Goal: Task Accomplishment & Management: Manage account settings

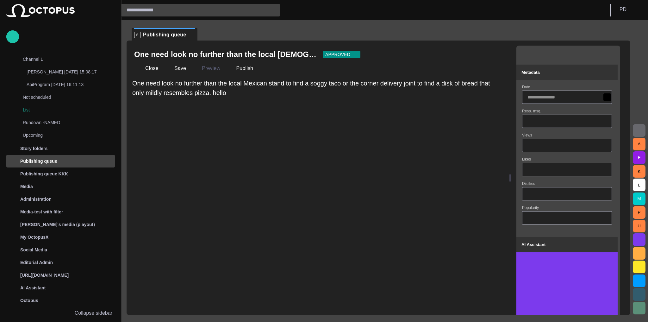
drag, startPoint x: 285, startPoint y: 181, endPoint x: 593, endPoint y: 191, distance: 307.9
click at [593, 191] on div "One need look no further than the local Mexican stand to fin APPROVED Close Sav…" at bounding box center [379, 178] width 504 height 274
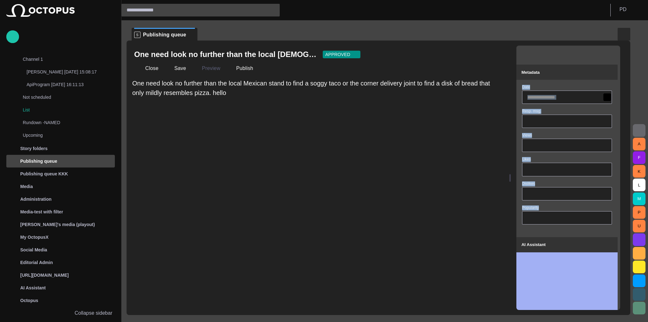
click at [622, 32] on span "button" at bounding box center [624, 34] width 8 height 8
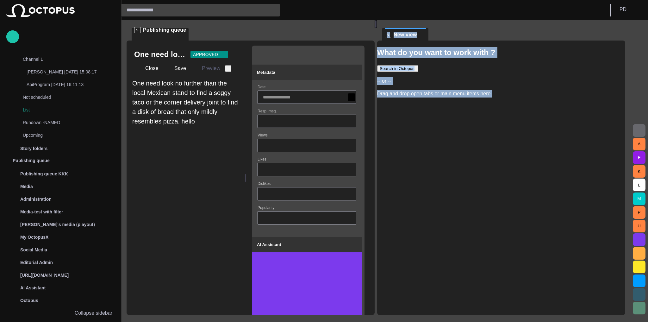
click at [241, 168] on div "One need look no further than the local Mexican stand to fin APPROVED Close Sav…" at bounding box center [186, 178] width 118 height 274
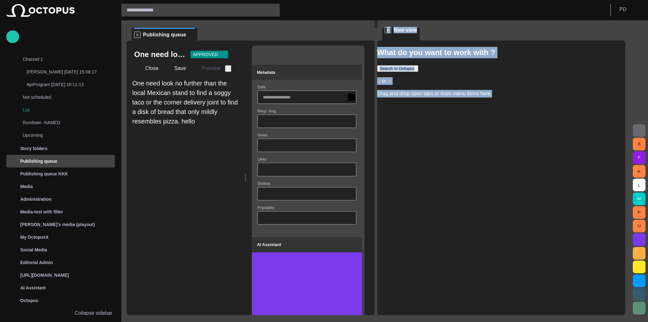
click at [212, 167] on div "One need look no further than the local Mexican stand to fin APPROVED Close Sav…" at bounding box center [186, 178] width 118 height 274
click at [212, 175] on div "One need look no further than the local Mexican stand to fin APPROVED Close Sav…" at bounding box center [186, 178] width 118 height 274
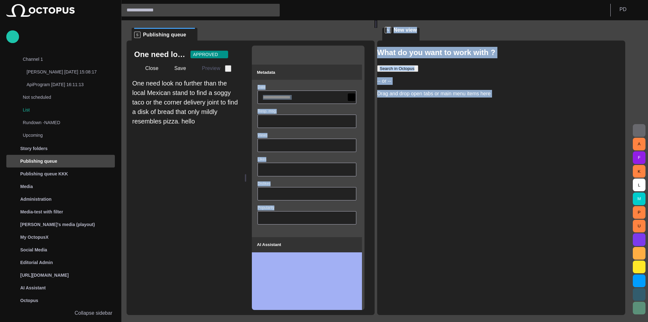
click at [395, 88] on div "What do you want to work with ? Search in Octopus -- or -- Drag and drop open t…" at bounding box center [501, 72] width 248 height 51
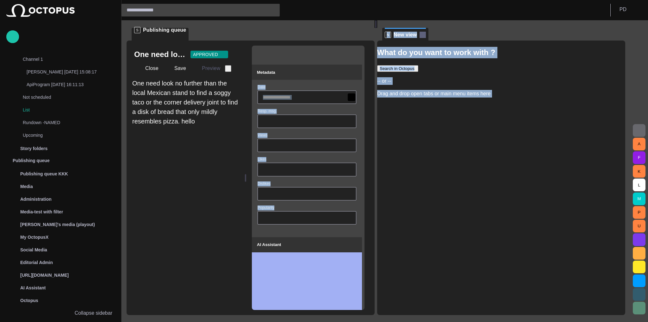
click at [426, 36] on span at bounding box center [423, 35] width 6 height 6
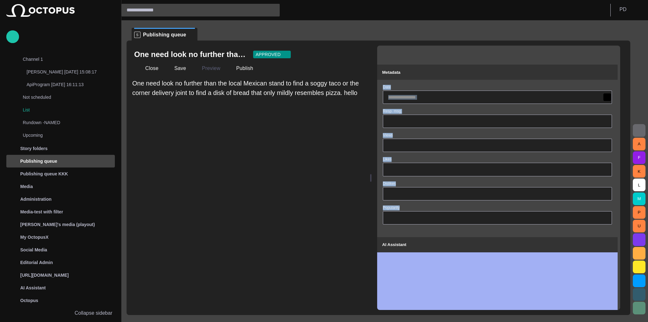
click at [610, 56] on span "button" at bounding box center [609, 54] width 6 height 6
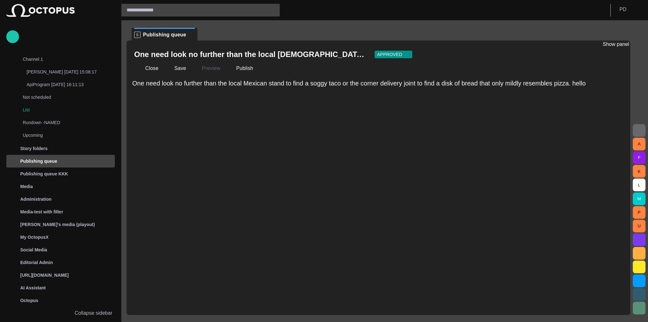
click at [617, 53] on span "button" at bounding box center [616, 54] width 6 height 6
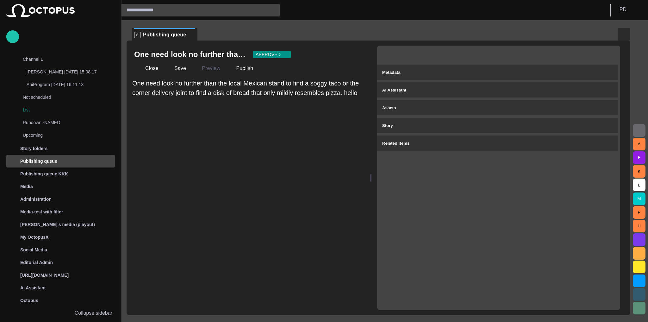
click at [624, 38] on button "button" at bounding box center [624, 34] width 13 height 13
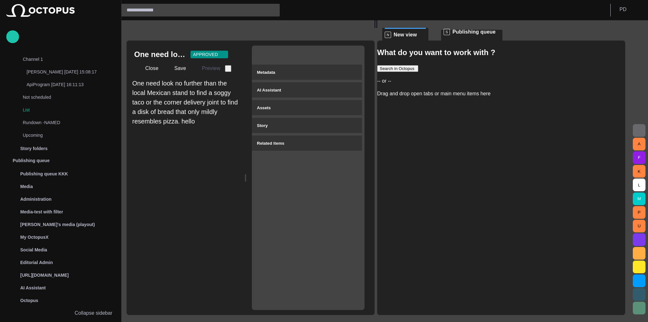
drag, startPoint x: 153, startPoint y: 32, endPoint x: 463, endPoint y: 34, distance: 310.5
click at [464, 34] on div "S Publishing queue One need look no further than the local Mexican stand to fin…" at bounding box center [379, 167] width 504 height 295
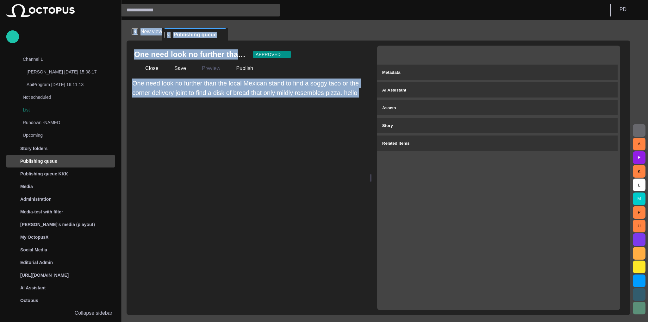
click at [150, 38] on div "N New view" at bounding box center [147, 36] width 30 height 16
click at [154, 35] on span "New view" at bounding box center [152, 32] width 22 height 8
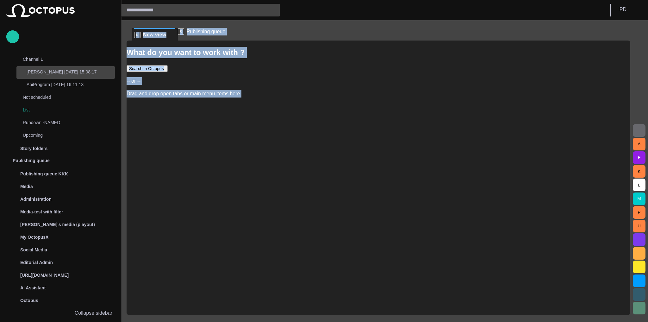
click at [56, 75] on p "[PERSON_NAME] [DATE] 15:08:17" at bounding box center [71, 72] width 88 height 6
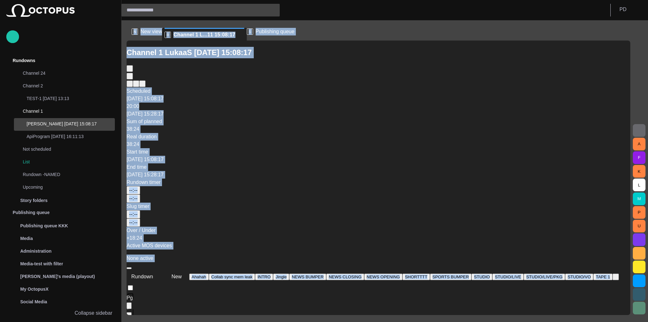
drag, startPoint x: 374, startPoint y: 63, endPoint x: 426, endPoint y: 66, distance: 52.3
click at [430, 179] on div "Rundown timer --:-- --:--" at bounding box center [379, 191] width 504 height 24
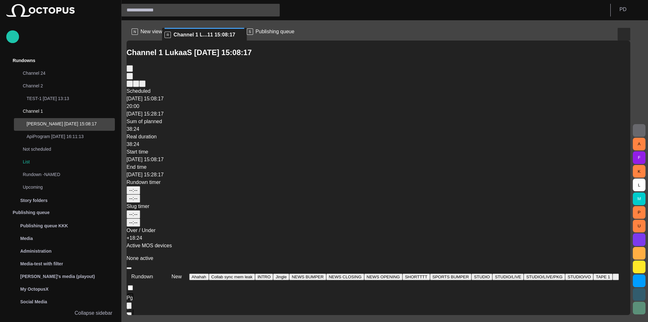
click at [630, 34] on button "button" at bounding box center [624, 34] width 13 height 13
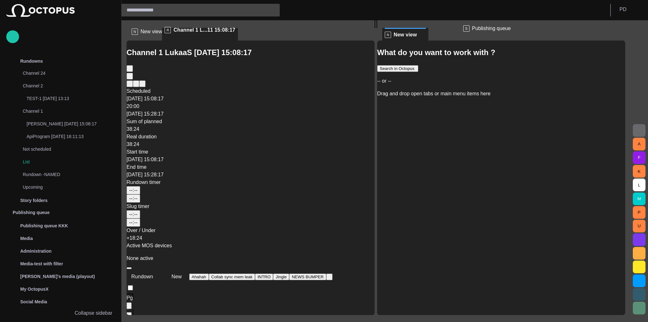
drag, startPoint x: 281, startPoint y: 34, endPoint x: 493, endPoint y: 37, distance: 211.5
click at [493, 37] on div "N New view R Channel 1 L...11 15:08:17 S Publishing queue Channel 1 LukaaS 08/1…" at bounding box center [379, 167] width 504 height 295
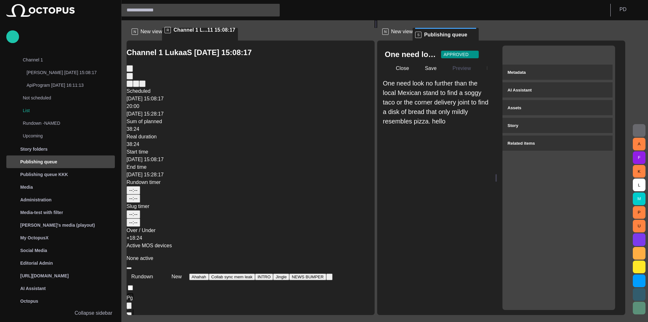
scroll to position [52, 0]
click at [389, 35] on span at bounding box center [385, 38] width 6 height 6
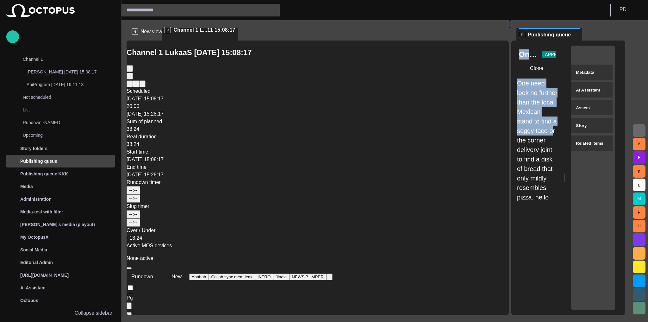
drag, startPoint x: 375, startPoint y: 125, endPoint x: 539, endPoint y: 129, distance: 163.7
click at [539, 129] on div "N New view R Channel 1 L...11 15:08:17 Channel 1 LukaaS 08/11 15:08:17 Schedule…" at bounding box center [379, 167] width 504 height 295
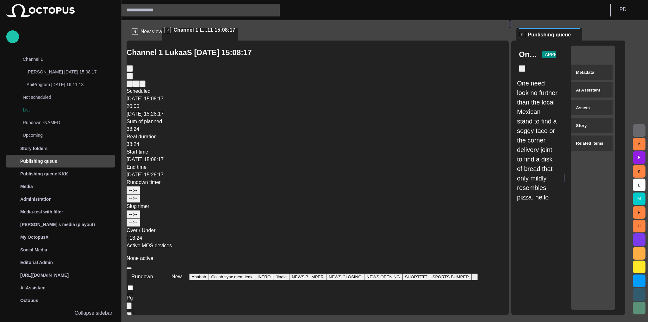
click at [593, 180] on div "Metadata AI Assistant Assets Story Related items" at bounding box center [593, 178] width 44 height 264
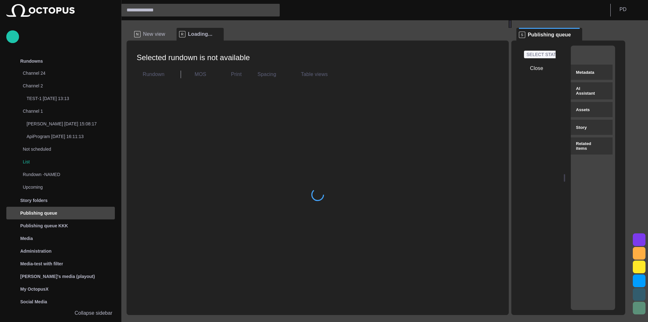
scroll to position [52, 0]
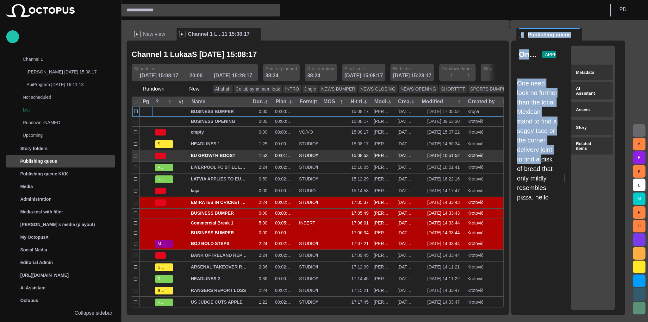
drag, startPoint x: 517, startPoint y: 156, endPoint x: 493, endPoint y: 156, distance: 24.1
click at [493, 156] on div "N New view R Channel 1 L...11 15:08:17 Channel 1 LukaaS [DATE] 15:08:17 Schedul…" at bounding box center [379, 167] width 504 height 295
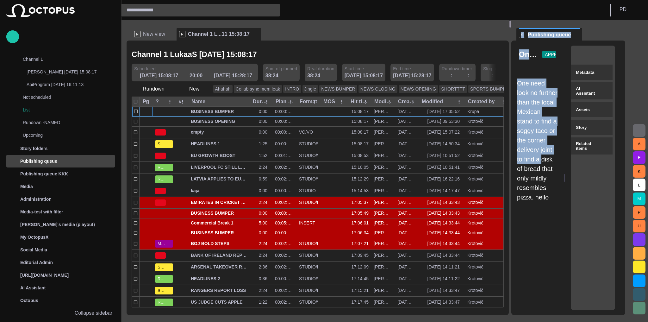
click at [512, 28] on div at bounding box center [510, 24] width 3 height 8
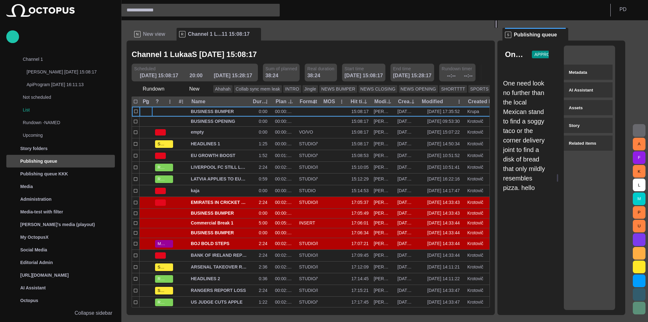
drag, startPoint x: 512, startPoint y: 159, endPoint x: 499, endPoint y: 154, distance: 13.8
click at [498, 28] on div at bounding box center [496, 24] width 3 height 8
click at [506, 48] on div "One need look no further than the local Mexican stand to fin APPROVED Close One…" at bounding box center [527, 178] width 59 height 274
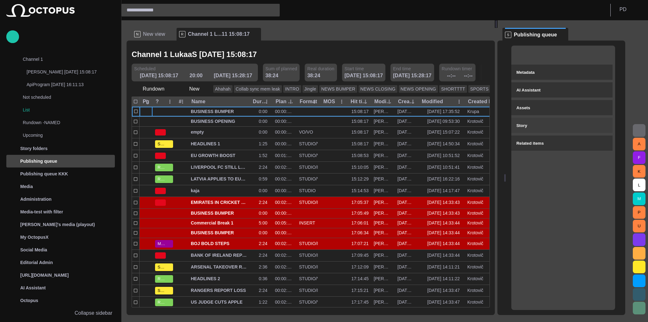
drag, startPoint x: 585, startPoint y: 130, endPoint x: 602, endPoint y: 131, distance: 17.4
click at [603, 130] on div "One need look no further than the local Mexican stand to fin APPROVED Close One…" at bounding box center [562, 178] width 128 height 274
drag, startPoint x: 511, startPoint y: 172, endPoint x: 503, endPoint y: 172, distance: 7.6
click at [503, 172] on div "One need look no further than the local Mexican stand to fin APPROVED Close One…" at bounding box center [562, 178] width 128 height 274
click at [550, 172] on div "Metadata AI Assistant Assets Story Related items" at bounding box center [564, 178] width 104 height 264
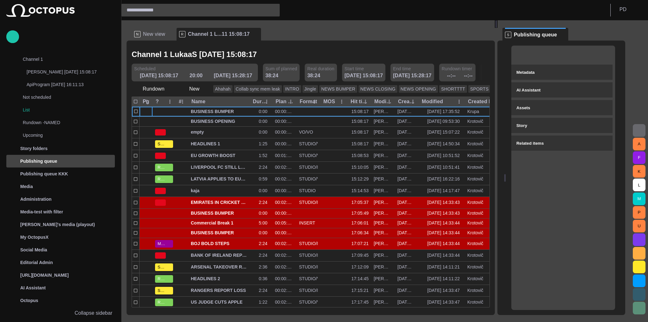
drag, startPoint x: 514, startPoint y: 160, endPoint x: 550, endPoint y: 162, distance: 36.5
click at [550, 162] on div "One need look no further than the local Mexican stand to fin APPROVED Close One…" at bounding box center [562, 178] width 128 height 274
click at [550, 163] on div "Metadata AI Assistant Assets Story Related items" at bounding box center [564, 178] width 104 height 264
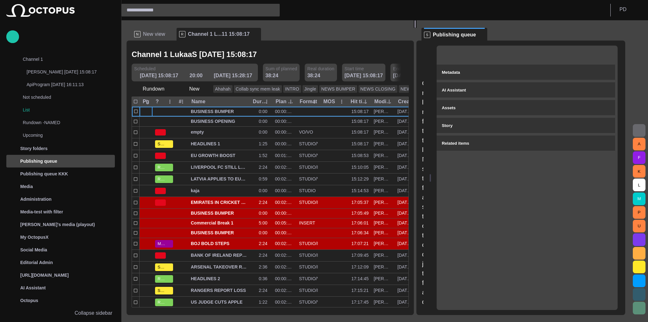
drag, startPoint x: 496, startPoint y: 166, endPoint x: 418, endPoint y: 161, distance: 78.6
click at [417, 28] on div at bounding box center [415, 24] width 3 height 8
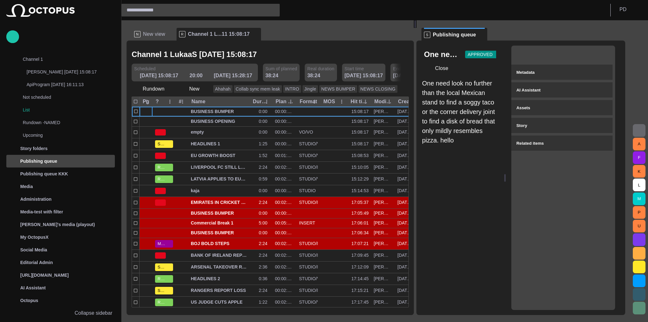
drag, startPoint x: 438, startPoint y: 171, endPoint x: 520, endPoint y: 172, distance: 82.3
click at [519, 172] on div "One need look no further than the local Mexican stand to fin APPROVED Close One…" at bounding box center [521, 178] width 209 height 274
click at [553, 172] on div "Metadata AI Assistant Assets Story Related items" at bounding box center [564, 178] width 104 height 264
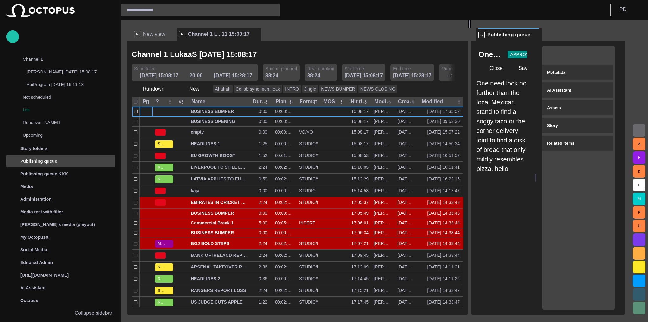
drag, startPoint x: 415, startPoint y: 167, endPoint x: 477, endPoint y: 173, distance: 62.4
click at [471, 28] on div at bounding box center [469, 24] width 3 height 8
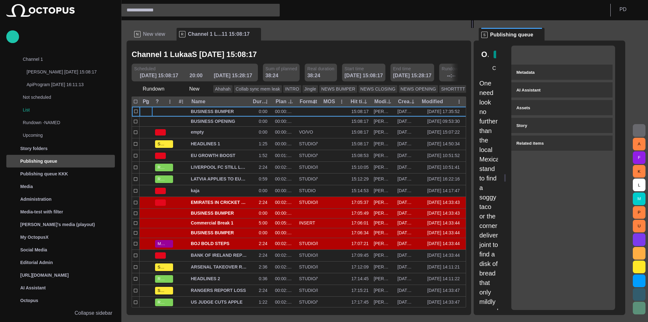
drag, startPoint x: 546, startPoint y: 177, endPoint x: 567, endPoint y: 176, distance: 21.2
click at [567, 176] on div "One need look no further than the local Mexican stand to fin APPROVED Close One…" at bounding box center [550, 178] width 152 height 274
click at [567, 176] on div "Metadata AI Assistant Assets Story Related items" at bounding box center [564, 178] width 104 height 264
click at [506, 176] on div at bounding box center [505, 178] width 1 height 8
drag, startPoint x: 512, startPoint y: 176, endPoint x: 566, endPoint y: 176, distance: 53.8
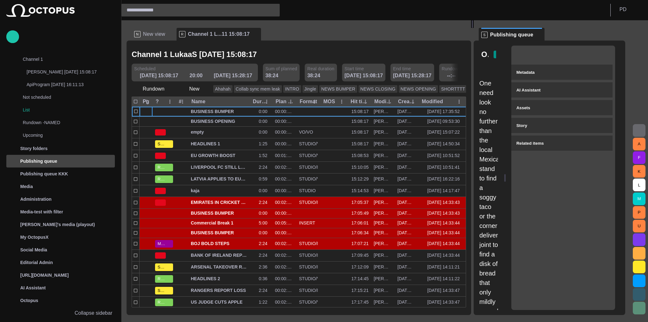
click at [566, 176] on div "One need look no further than the local Mexican stand to fin APPROVED One need …" at bounding box center [550, 178] width 152 height 274
click at [566, 176] on div "Metadata AI Assistant Assets Story Related items" at bounding box center [564, 178] width 104 height 264
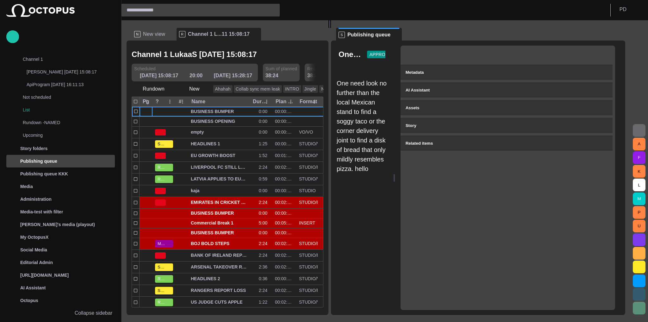
drag, startPoint x: 473, startPoint y: 169, endPoint x: 381, endPoint y: 160, distance: 92.6
click at [331, 28] on div at bounding box center [330, 24] width 3 height 8
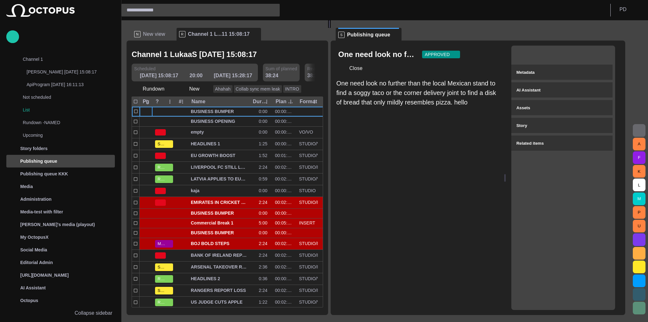
drag, startPoint x: 405, startPoint y: 173, endPoint x: 531, endPoint y: 173, distance: 126.0
click at [531, 173] on div "One need look no further than the local Mexican stand to fin APPROVED Close One…" at bounding box center [478, 178] width 295 height 274
click at [556, 173] on div "Metadata AI Assistant Assets Story Related items" at bounding box center [564, 178] width 104 height 264
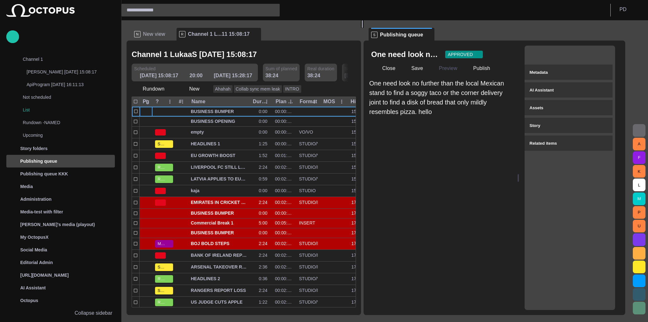
drag, startPoint x: 330, startPoint y: 172, endPoint x: 365, endPoint y: 171, distance: 34.5
click at [364, 28] on div at bounding box center [362, 24] width 3 height 8
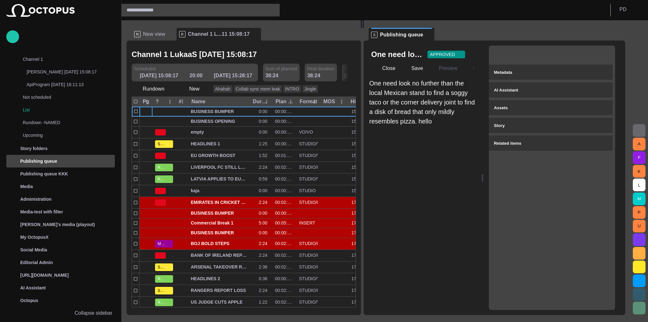
drag, startPoint x: 525, startPoint y: 175, endPoint x: 421, endPoint y: 170, distance: 104.9
click at [419, 171] on div "One need look no further than the local Mexican stand to fin APPROVED Close Sav…" at bounding box center [495, 178] width 262 height 274
click at [451, 170] on div "One need look no further than the local Mexican stand to find a soggy taco or t…" at bounding box center [423, 194] width 108 height 231
drag, startPoint x: 491, startPoint y: 175, endPoint x: 436, endPoint y: 168, distance: 55.2
click at [458, 172] on div "One need look no further than the local Mexican stand to fin APPROVED Close Sav…" at bounding box center [495, 178] width 262 height 274
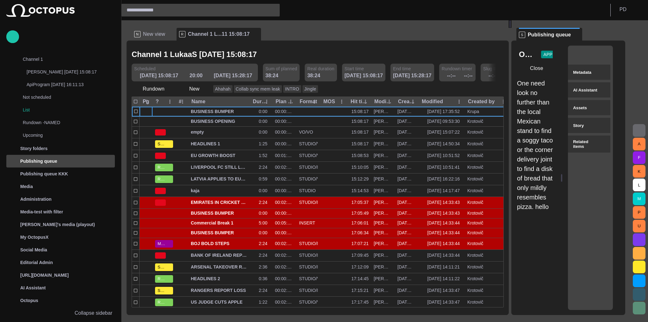
drag, startPoint x: 365, startPoint y: 167, endPoint x: 568, endPoint y: 167, distance: 202.6
click at [568, 167] on div "N New view R Channel 1 L...11 15:08:17 Channel 1 LukaaS [DATE] 15:08:17 Schedul…" at bounding box center [379, 167] width 504 height 295
click at [578, 174] on div "Metadata AI Assistant Assets Story Related items" at bounding box center [590, 178] width 45 height 264
click at [563, 173] on div at bounding box center [562, 178] width 3 height 274
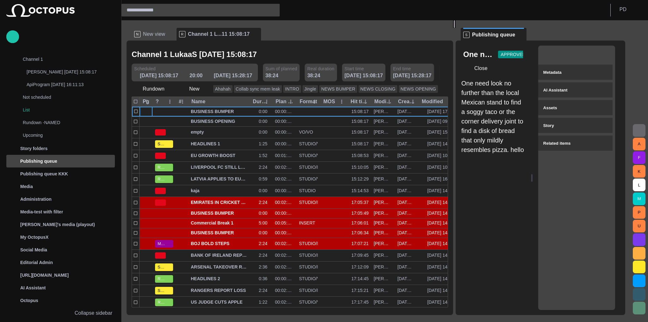
drag, startPoint x: 509, startPoint y: 156, endPoint x: 457, endPoint y: 143, distance: 53.2
click at [456, 28] on div at bounding box center [454, 24] width 3 height 8
drag, startPoint x: 501, startPoint y: 61, endPoint x: 512, endPoint y: 65, distance: 11.1
click at [515, 62] on div "Close" at bounding box center [493, 68] width 60 height 15
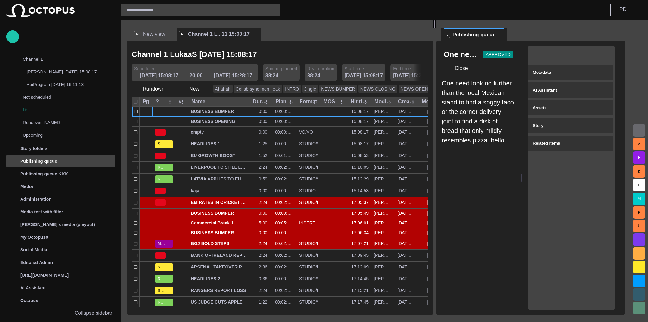
drag, startPoint x: 456, startPoint y: 147, endPoint x: 437, endPoint y: 145, distance: 19.4
click at [436, 28] on div at bounding box center [435, 24] width 3 height 8
click at [515, 52] on span "button" at bounding box center [515, 54] width 5 height 5
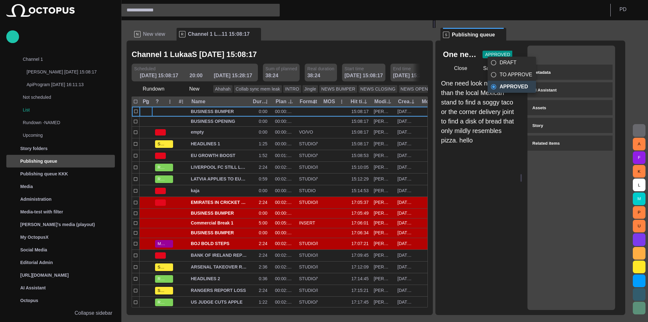
click at [515, 52] on div at bounding box center [324, 161] width 648 height 322
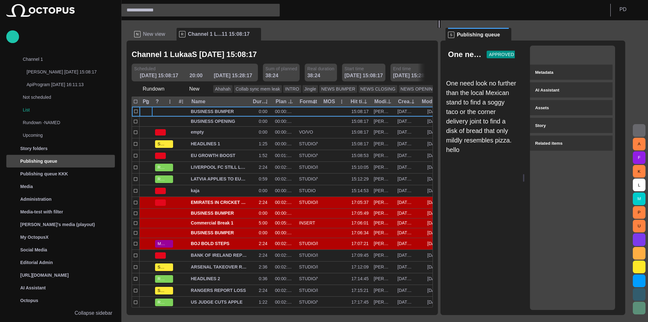
drag, startPoint x: 437, startPoint y: 150, endPoint x: 432, endPoint y: 146, distance: 7.2
click at [438, 28] on div at bounding box center [439, 24] width 3 height 8
click at [437, 28] on div at bounding box center [436, 24] width 3 height 8
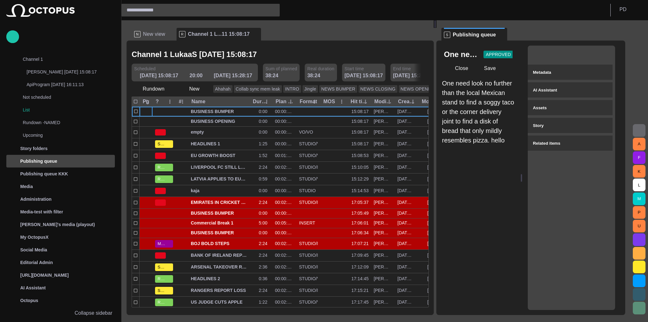
click at [515, 52] on span "button" at bounding box center [516, 54] width 5 height 5
click at [496, 170] on div at bounding box center [324, 161] width 648 height 322
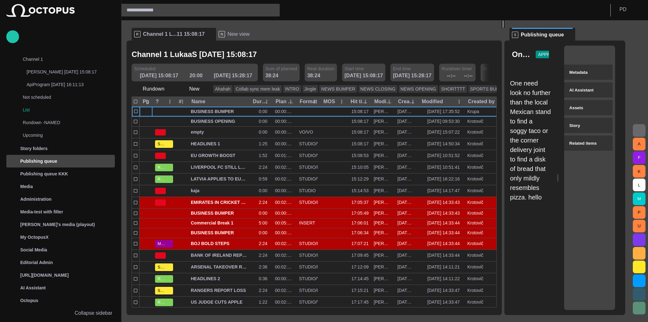
drag, startPoint x: 439, startPoint y: 159, endPoint x: 498, endPoint y: 162, distance: 58.3
click at [502, 28] on div at bounding box center [503, 24] width 3 height 8
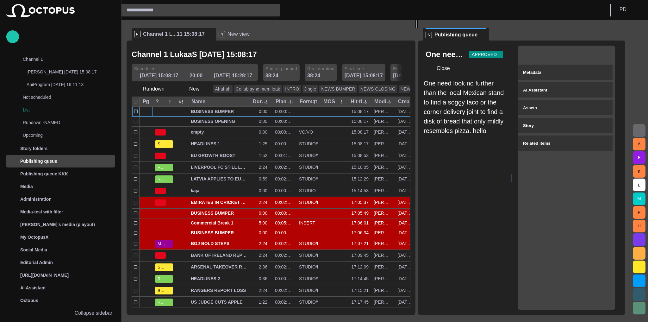
drag, startPoint x: 495, startPoint y: 163, endPoint x: 419, endPoint y: 157, distance: 75.8
click at [418, 28] on div at bounding box center [417, 24] width 3 height 8
click at [500, 56] on span "button" at bounding box center [502, 54] width 5 height 5
click at [509, 48] on div at bounding box center [324, 161] width 648 height 322
drag, startPoint x: 414, startPoint y: 128, endPoint x: 415, endPoint y: 157, distance: 29.5
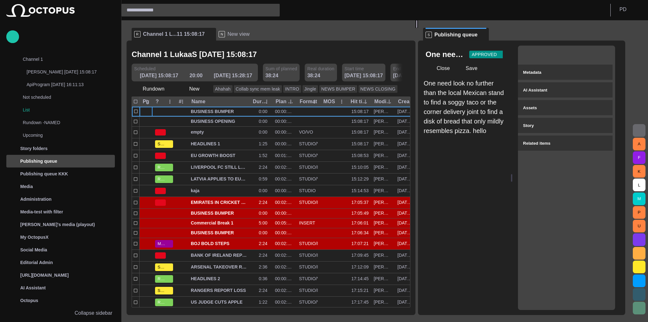
click at [388, 129] on div "Channel 1 LukaaS [DATE] 15:08:17 Scheduled [DATE] 15:08:17 20:00 [DATE] 15:28:1…" at bounding box center [271, 178] width 289 height 274
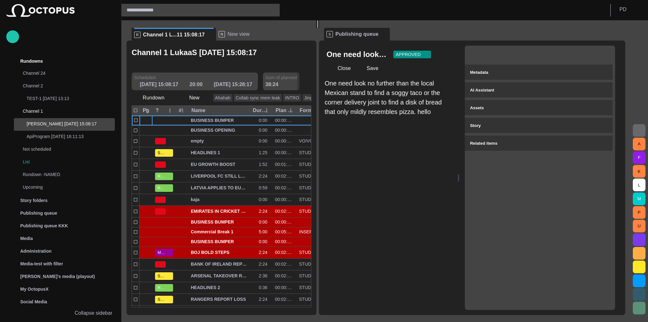
drag, startPoint x: 416, startPoint y: 158, endPoint x: 301, endPoint y: 140, distance: 116.0
click at [317, 28] on div at bounding box center [318, 24] width 3 height 8
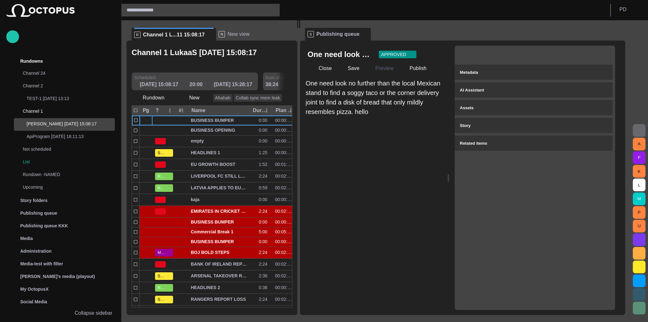
click at [548, 175] on div "Metadata AI Assistant Assets Story Related items" at bounding box center [535, 178] width 160 height 264
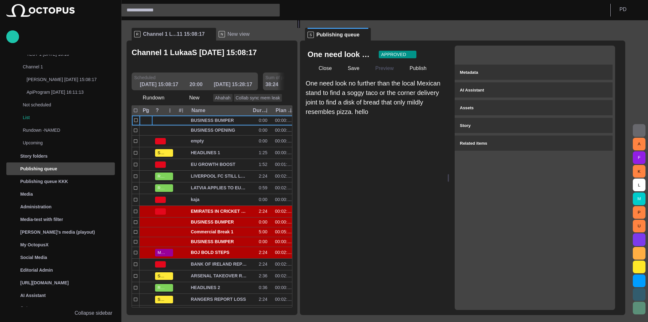
scroll to position [52, 0]
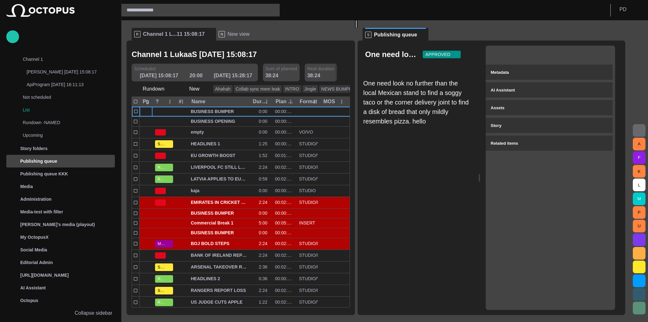
drag, startPoint x: 299, startPoint y: 157, endPoint x: 360, endPoint y: 148, distance: 62.2
click at [358, 28] on div at bounding box center [356, 24] width 3 height 8
click at [623, 37] on span "button" at bounding box center [619, 34] width 8 height 8
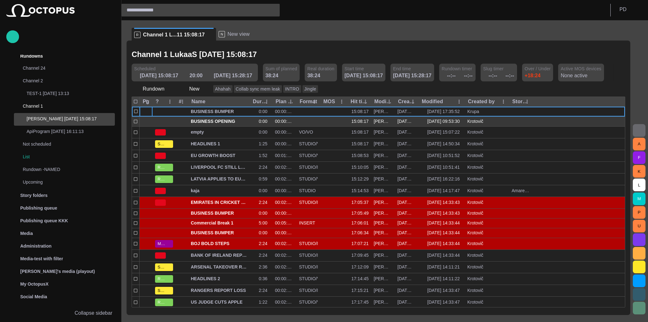
scroll to position [0, 0]
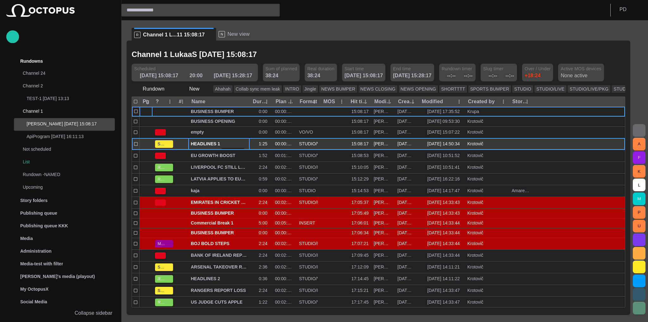
click at [210, 144] on span "HEADLINES 1" at bounding box center [219, 144] width 56 height 6
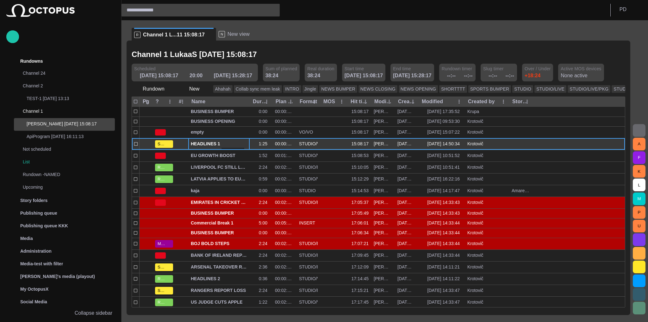
click at [210, 144] on span "HEADLINES 1" at bounding box center [219, 144] width 56 height 6
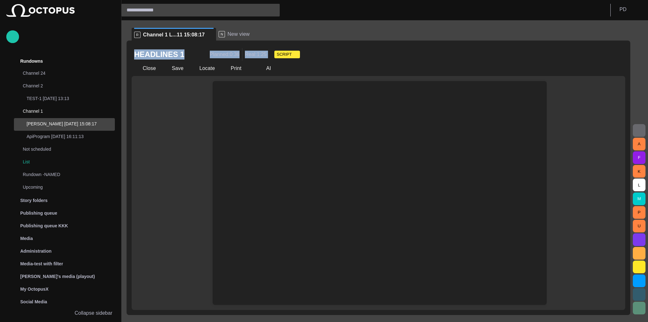
click at [375, 56] on div "HEADLINES 1 Planned: 0:36 Real: 1:25 SCRIPT" at bounding box center [378, 54] width 489 height 13
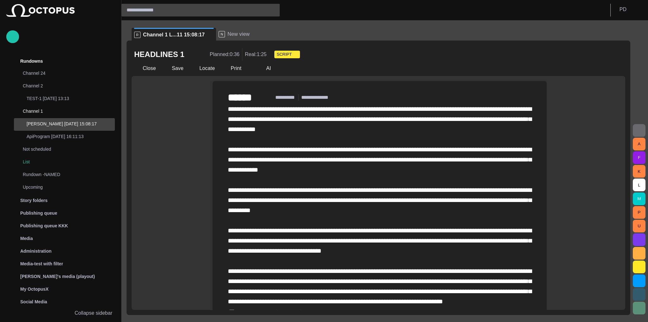
click at [292, 56] on span "button" at bounding box center [294, 54] width 5 height 5
click at [284, 56] on div at bounding box center [324, 161] width 648 height 322
click at [292, 56] on span "button" at bounding box center [294, 54] width 5 height 5
click at [300, 104] on li "state without text" at bounding box center [297, 104] width 66 height 13
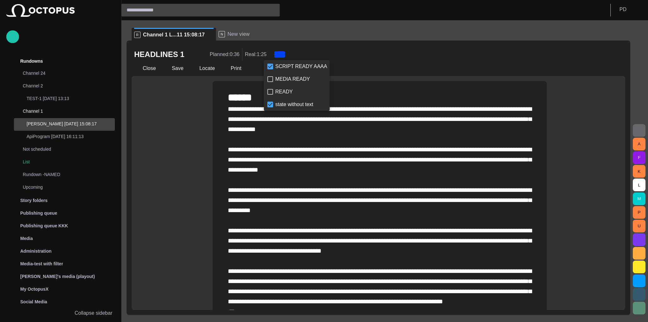
click at [281, 92] on li "READY" at bounding box center [297, 91] width 66 height 13
click at [278, 69] on li "SCRIPT READY AAAA" at bounding box center [297, 66] width 66 height 13
click at [278, 89] on li "READY" at bounding box center [297, 91] width 66 height 13
click at [278, 101] on li "state without text" at bounding box center [297, 104] width 66 height 13
click at [283, 86] on li "READY" at bounding box center [297, 91] width 66 height 13
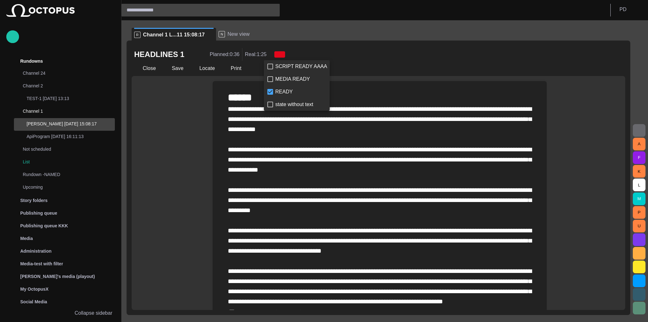
click at [370, 47] on div at bounding box center [324, 161] width 648 height 322
click at [278, 54] on span "button" at bounding box center [280, 54] width 5 height 5
click at [287, 100] on li "state without text" at bounding box center [297, 104] width 66 height 13
click at [287, 102] on li "state without text" at bounding box center [297, 104] width 66 height 13
click at [289, 93] on li "READY" at bounding box center [297, 91] width 66 height 13
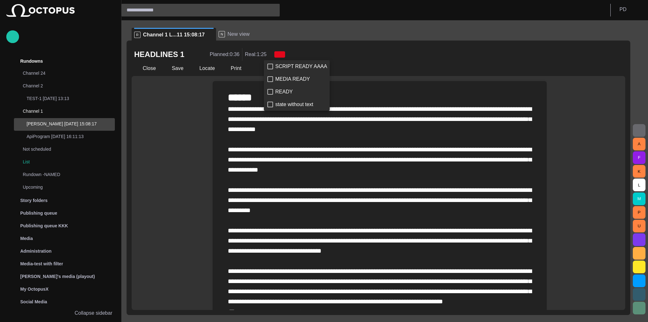
click at [289, 80] on li "MEDIA READY" at bounding box center [297, 79] width 66 height 13
click at [342, 55] on div at bounding box center [324, 161] width 648 height 322
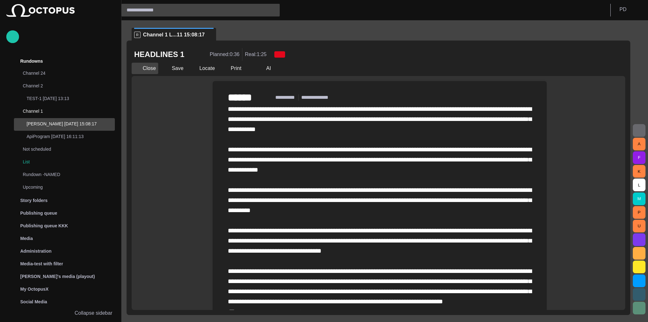
click at [147, 67] on button "Close" at bounding box center [145, 68] width 27 height 11
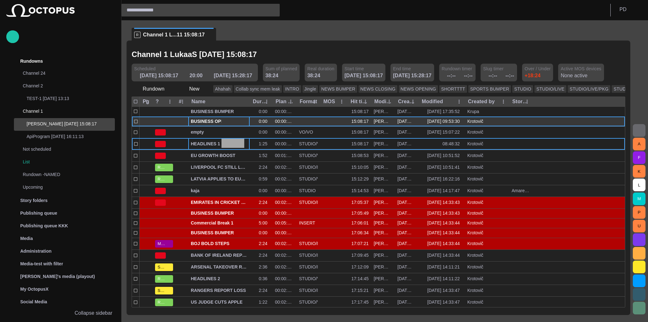
click at [190, 125] on div "BUSINESS OPENING" at bounding box center [218, 121] width 61 height 9
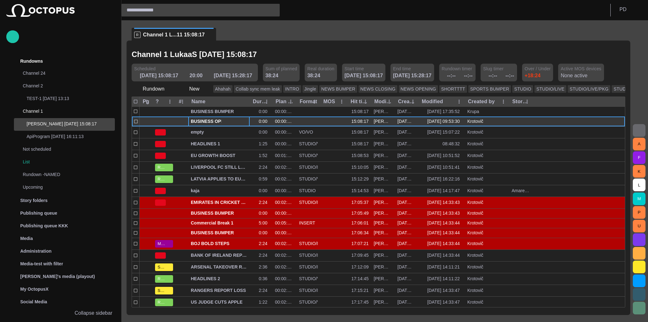
click at [190, 125] on div "BUSINESS OPENING" at bounding box center [218, 121] width 61 height 9
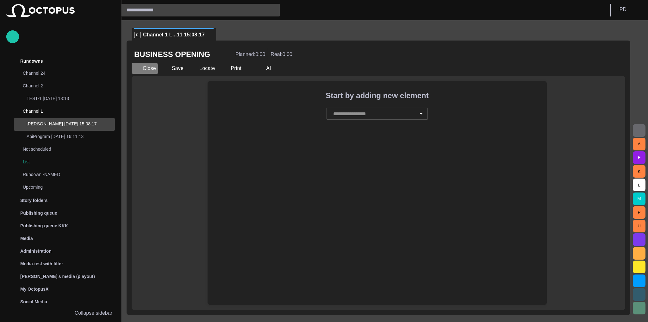
click at [139, 71] on span "button" at bounding box center [137, 68] width 6 height 6
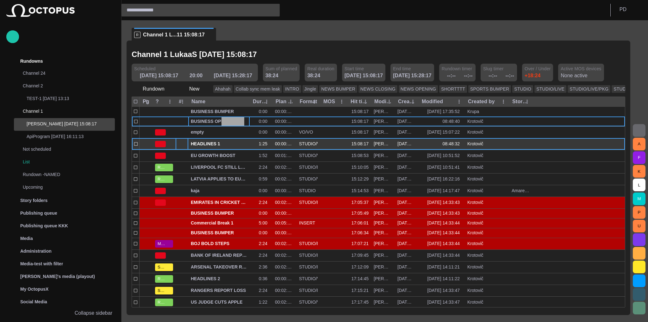
click at [186, 144] on div at bounding box center [182, 143] width 13 height 11
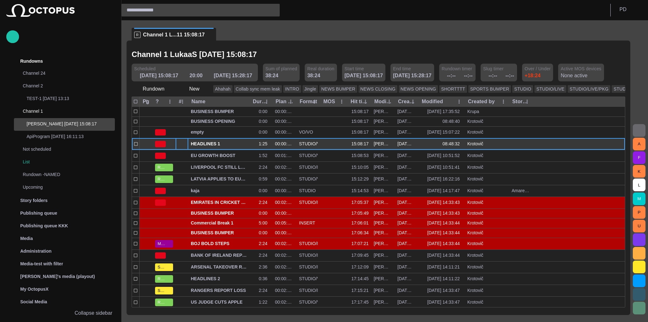
click at [186, 144] on div at bounding box center [182, 143] width 13 height 11
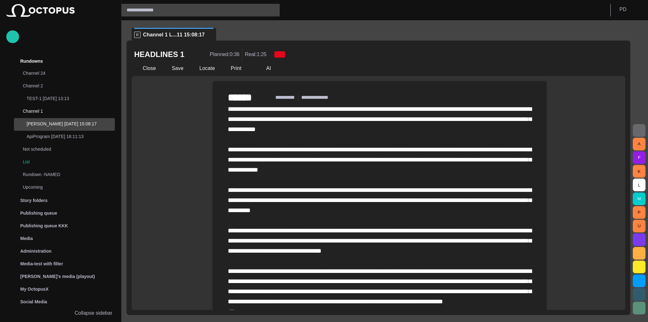
click at [274, 56] on span "button" at bounding box center [279, 54] width 11 height 6
click at [281, 82] on li "MEDIA READY" at bounding box center [297, 79] width 66 height 13
click at [282, 94] on li "READY" at bounding box center [297, 91] width 66 height 13
click at [350, 72] on div at bounding box center [324, 161] width 648 height 322
click at [274, 55] on span "button" at bounding box center [279, 54] width 11 height 6
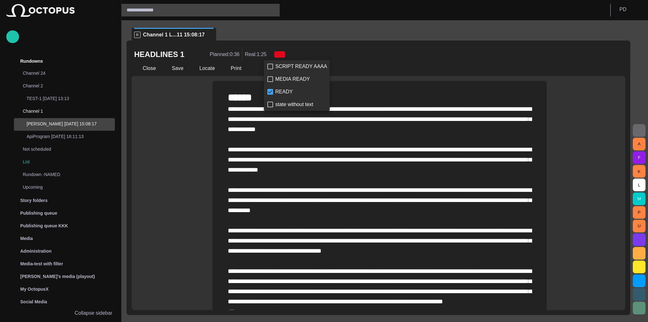
click at [289, 95] on li "READY" at bounding box center [297, 91] width 66 height 13
click at [286, 73] on li "MEDIA READY" at bounding box center [297, 79] width 66 height 13
drag, startPoint x: 286, startPoint y: 73, endPoint x: 286, endPoint y: 68, distance: 5.1
click at [286, 74] on li "MEDIA READY" at bounding box center [297, 79] width 66 height 13
click at [286, 67] on li "SCRIPT READY AAAA" at bounding box center [297, 66] width 66 height 13
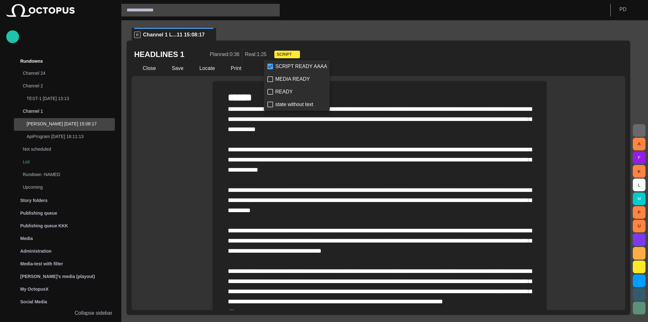
click at [286, 67] on li "SCRIPT READY AAAA" at bounding box center [297, 66] width 66 height 13
click at [288, 78] on li "MEDIA READY" at bounding box center [297, 79] width 66 height 13
click at [288, 90] on li "READY" at bounding box center [297, 91] width 66 height 13
click at [287, 91] on li "READY" at bounding box center [297, 91] width 66 height 13
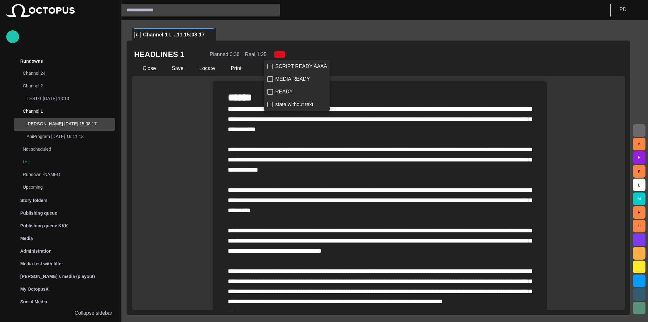
click at [284, 103] on li "state without text" at bounding box center [297, 104] width 66 height 13
click at [289, 64] on li "SCRIPT READY AAAA" at bounding box center [297, 66] width 66 height 13
click at [288, 66] on li "SCRIPT READY AAAA" at bounding box center [297, 66] width 66 height 13
click at [286, 79] on li "MEDIA READY" at bounding box center [297, 79] width 66 height 13
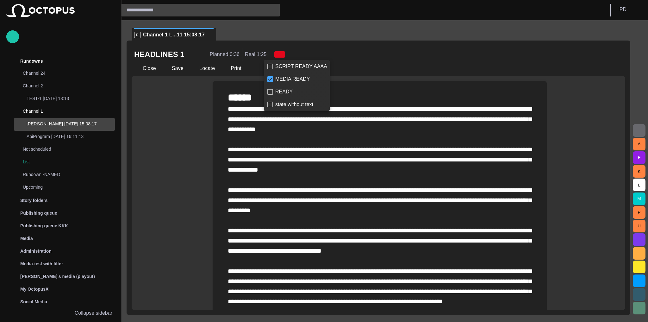
click at [286, 79] on li "MEDIA READY" at bounding box center [297, 79] width 66 height 13
click at [377, 60] on div at bounding box center [324, 161] width 648 height 322
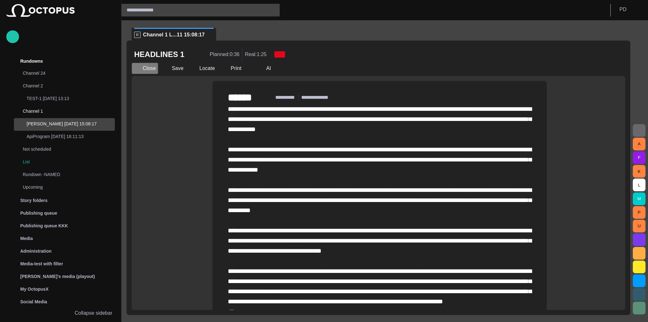
click at [147, 68] on button "Close" at bounding box center [145, 68] width 27 height 11
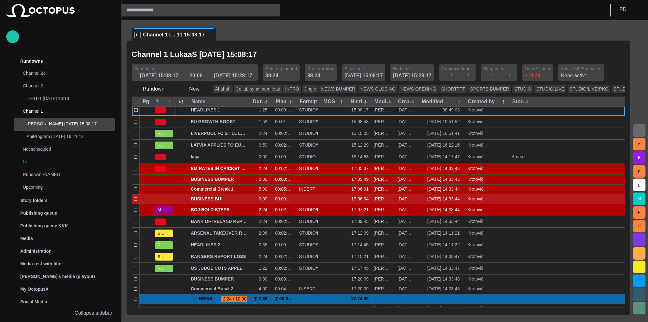
scroll to position [24, 0]
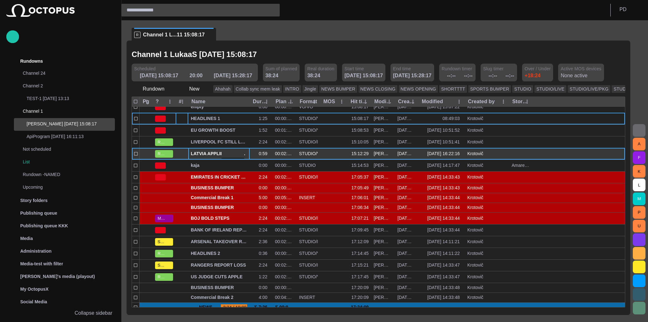
click at [201, 154] on span "LATVIA APPLIES TO EURO ZONE" at bounding box center [219, 154] width 56 height 6
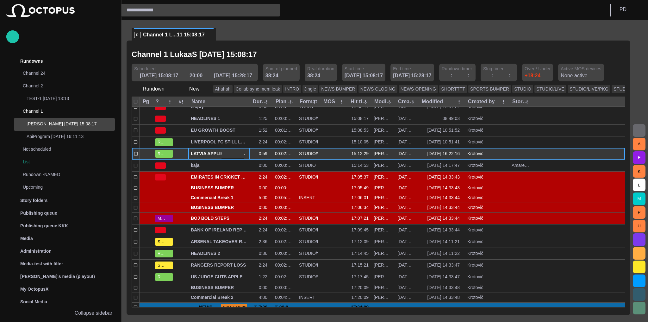
click at [201, 154] on span "LATVIA APPLIES TO EURO ZONE" at bounding box center [219, 154] width 56 height 6
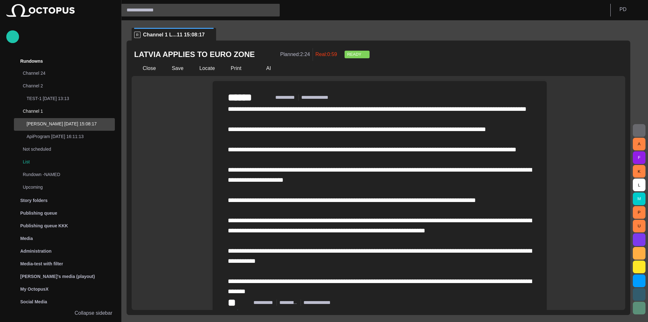
click at [347, 53] on span "READY" at bounding box center [354, 54] width 15 height 6
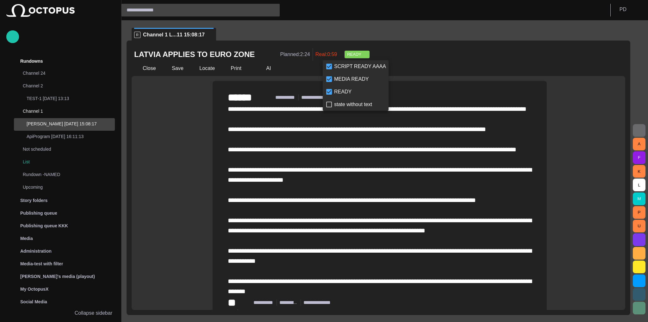
click at [343, 68] on li "SCRIPT READY AAAA" at bounding box center [356, 66] width 66 height 13
click at [343, 80] on li "MEDIA READY" at bounding box center [356, 79] width 66 height 13
click at [343, 89] on li "READY" at bounding box center [356, 91] width 66 height 13
click at [343, 80] on li "MEDIA READY" at bounding box center [356, 79] width 66 height 13
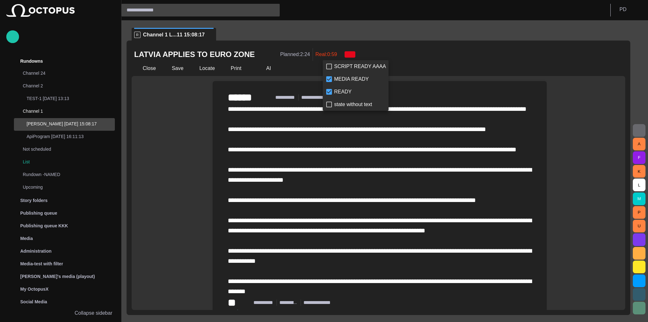
click at [342, 71] on li "SCRIPT READY AAAA" at bounding box center [356, 66] width 66 height 13
click at [339, 84] on li "MEDIA READY" at bounding box center [356, 79] width 66 height 13
click at [338, 91] on li "READY" at bounding box center [356, 91] width 66 height 13
click at [339, 82] on li "MEDIA READY" at bounding box center [356, 79] width 66 height 13
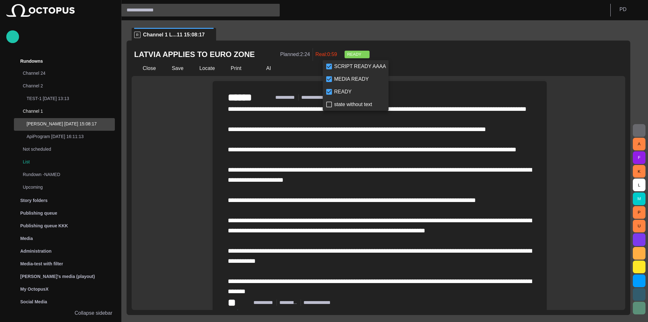
click at [380, 57] on div at bounding box center [324, 161] width 648 height 322
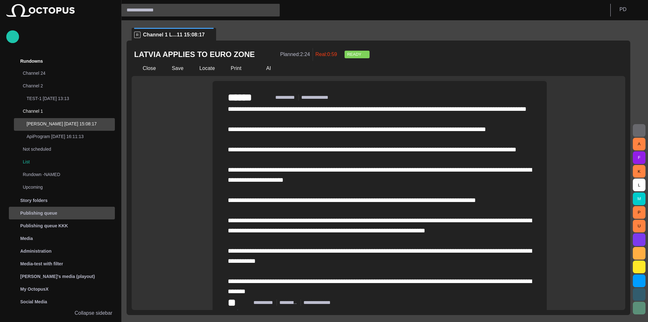
click at [51, 216] on p "Publishing queue" at bounding box center [38, 213] width 37 height 6
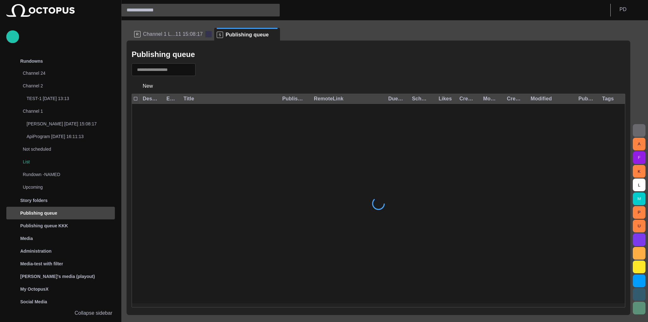
click at [205, 34] on span at bounding box center [208, 34] width 6 height 6
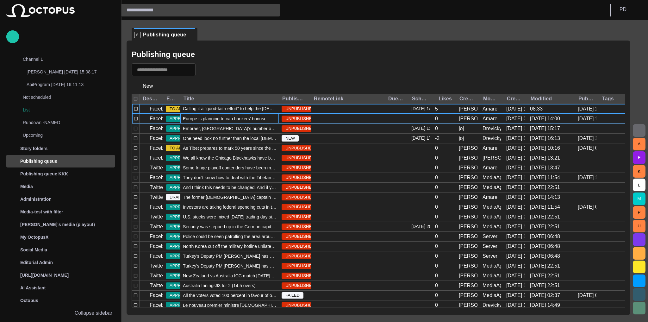
click at [218, 123] on div "Europe is planning to cap bankers' bonuses in a bid to curb the kind of reckles…" at bounding box center [229, 118] width 99 height 9
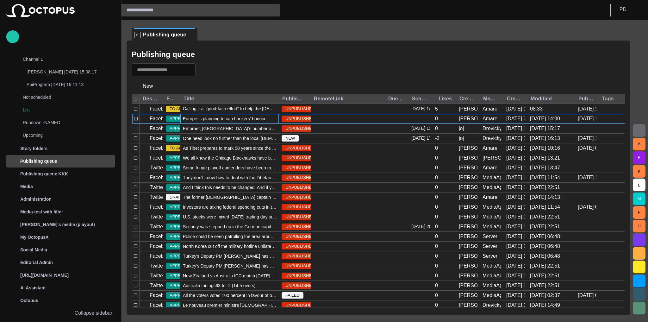
click at [218, 123] on div "Europe is planning to cap bankers' bonuses in a bid to curb the kind of reckles…" at bounding box center [229, 118] width 99 height 9
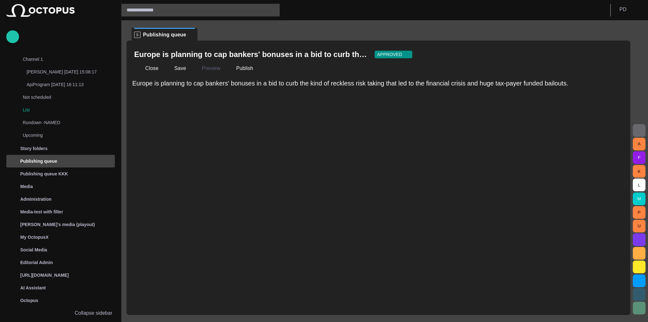
click at [405, 54] on span "button" at bounding box center [407, 54] width 5 height 5
click at [396, 62] on span "DRAFT" at bounding box center [403, 65] width 33 height 8
click at [395, 56] on span "button" at bounding box center [397, 54] width 5 height 5
click at [387, 76] on span "TO APPROVE" at bounding box center [403, 77] width 33 height 8
click at [390, 57] on span "TO APPROVE" at bounding box center [391, 54] width 29 height 6
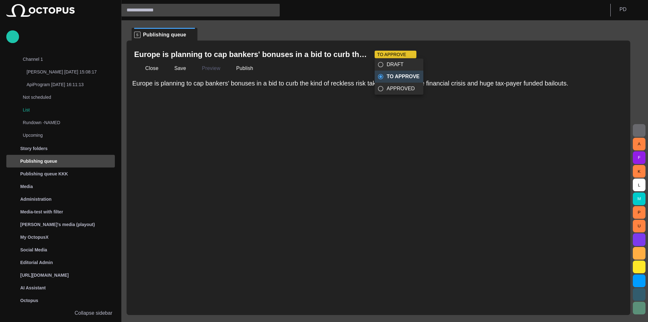
click at [388, 87] on span "APPROVED" at bounding box center [403, 89] width 33 height 8
click at [394, 57] on span "APPROVED" at bounding box center [389, 54] width 25 height 6
click at [402, 74] on span "TO APPROVE" at bounding box center [403, 77] width 33 height 8
click at [611, 50] on button "button" at bounding box center [616, 54] width 13 height 13
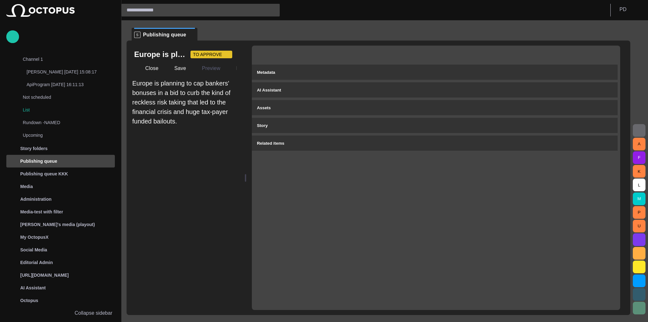
drag, startPoint x: 427, startPoint y: 174, endPoint x: 148, endPoint y: 153, distance: 279.3
click at [148, 153] on div "Europe is planning to cap bankers' bonuses in a bid to curb the kind of reckles…" at bounding box center [379, 178] width 504 height 274
click at [207, 148] on div "Europe is planning to cap bankers' bonuses in a bid to curb the kind of reckles…" at bounding box center [186, 194] width 108 height 231
drag, startPoint x: 249, startPoint y: 178, endPoint x: 235, endPoint y: 172, distance: 15.3
click at [233, 175] on div "Europe is planning to cap bankers' bonuses in a bid to curb the kind of reckles…" at bounding box center [379, 178] width 504 height 274
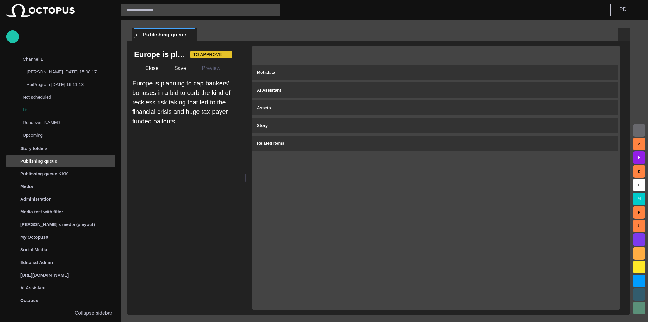
click at [626, 32] on span "button" at bounding box center [624, 34] width 8 height 8
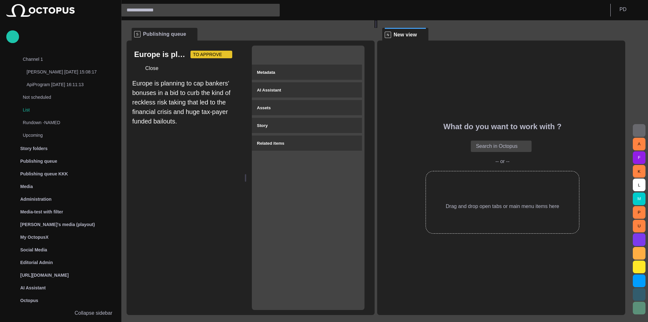
drag, startPoint x: 187, startPoint y: 179, endPoint x: 169, endPoint y: 178, distance: 18.1
click at [169, 178] on div "Europe is planning to cap bankers' bonuses in a bid to curb the kind of reckles…" at bounding box center [251, 178] width 248 height 274
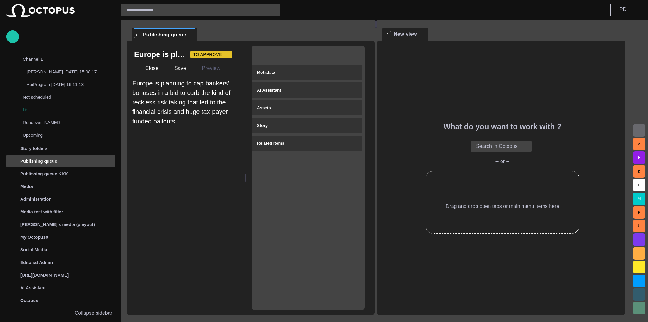
drag, startPoint x: 248, startPoint y: 176, endPoint x: 203, endPoint y: 173, distance: 45.4
click at [203, 173] on div "Europe is planning to cap bankers' bonuses in a bid to curb the kind of reckles…" at bounding box center [251, 178] width 248 height 274
click at [211, 169] on div "Europe is planning to cap bankers' bonuses in a bid to curb the kind of reckles…" at bounding box center [186, 194] width 108 height 231
drag, startPoint x: 247, startPoint y: 175, endPoint x: 223, endPoint y: 175, distance: 23.7
click at [223, 175] on div "Europe is planning to cap bankers' bonuses in a bid to curb the kind of reckles…" at bounding box center [251, 178] width 248 height 274
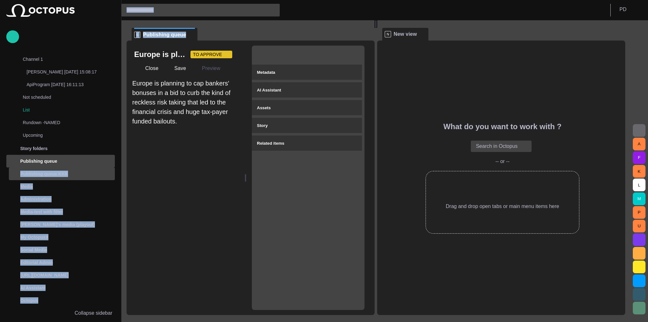
drag, startPoint x: 246, startPoint y: 178, endPoint x: 105, endPoint y: 172, distance: 141.0
click at [105, 172] on div "Story Rundown Rundowns Channel 24 Channel 2 TEST-1 07/02 13:13 Channel 1 LukaaS…" at bounding box center [324, 161] width 648 height 322
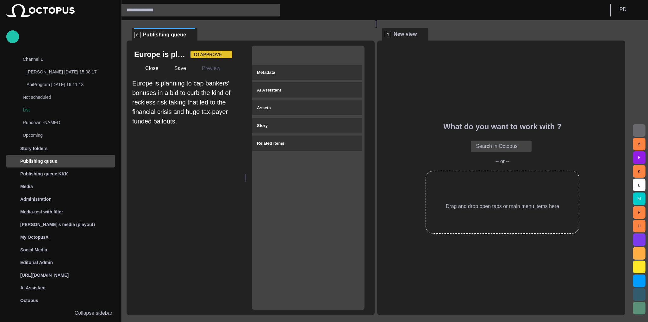
click at [318, 209] on div "Metadata AI Assistant Assets Story Related items" at bounding box center [308, 178] width 113 height 264
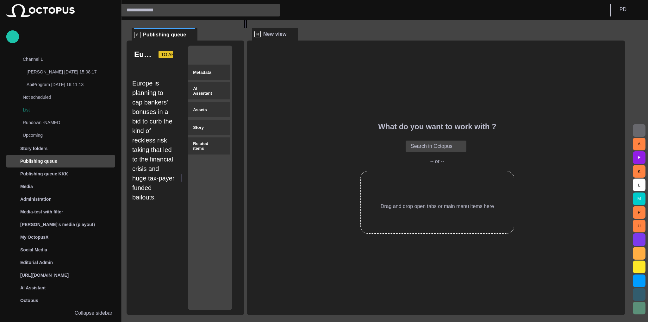
drag, startPoint x: 379, startPoint y: 161, endPoint x: 198, endPoint y: 156, distance: 181.5
click at [198, 156] on div "S Publishing queue Europe is planning to cap bankers' bonuses in a bid to curb …" at bounding box center [379, 167] width 504 height 295
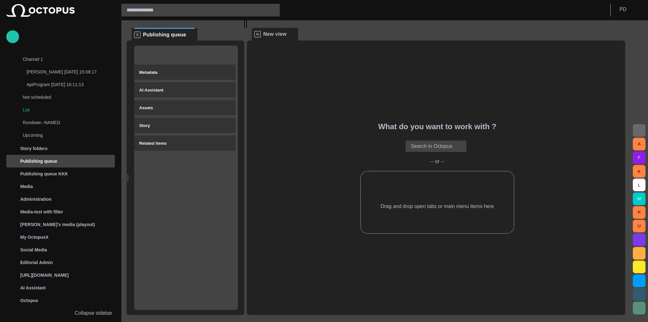
drag, startPoint x: 184, startPoint y: 173, endPoint x: 173, endPoint y: 173, distance: 11.1
click at [173, 173] on div "Europe is planning to cap bankers' bonuses in a bid to curb the kind of reckles…" at bounding box center [186, 178] width 118 height 274
click at [172, 173] on div "Metadata AI Assistant Assets Story Related items" at bounding box center [184, 178] width 100 height 264
click at [129, 177] on div at bounding box center [127, 178] width 1 height 8
click at [258, 172] on div "What do you want to work with ? Search in Octopus -- or -- Drag and drop open t…" at bounding box center [437, 177] width 371 height 111
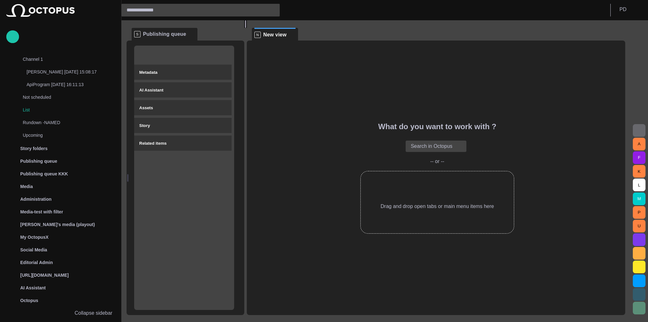
click at [247, 28] on div at bounding box center [245, 24] width 3 height 8
click at [129, 172] on div at bounding box center [128, 178] width 3 height 274
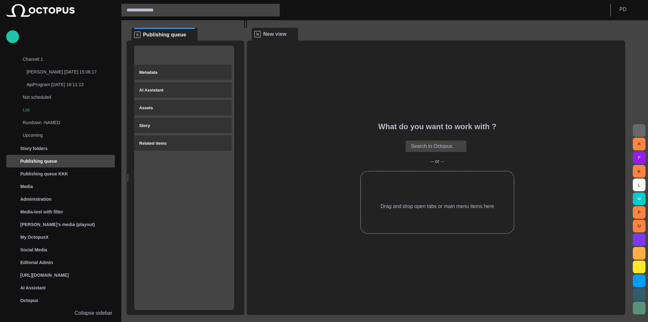
click at [185, 169] on div "Metadata AI Assistant Assets Story Related items" at bounding box center [184, 178] width 100 height 264
click at [185, 168] on div "Metadata AI Assistant Assets Story Related items" at bounding box center [184, 178] width 100 height 264
drag, startPoint x: 130, startPoint y: 174, endPoint x: 184, endPoint y: 176, distance: 54.5
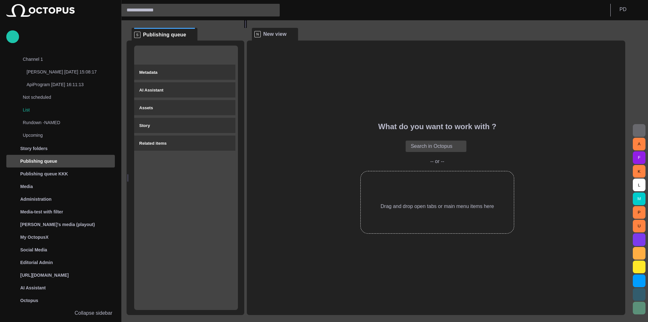
click at [183, 176] on div "Europe is planning to cap bankers' bonuses in a bid to curb the kind of reckles…" at bounding box center [186, 178] width 118 height 274
click at [185, 176] on div "Metadata AI Assistant Assets Story Related items" at bounding box center [186, 178] width 104 height 264
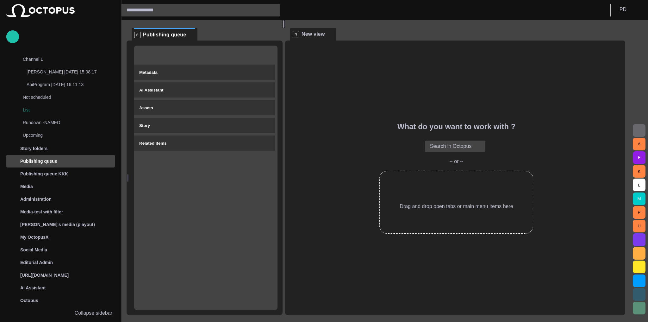
drag, startPoint x: 251, startPoint y: 161, endPoint x: 305, endPoint y: 167, distance: 54.8
click at [285, 28] on div at bounding box center [284, 24] width 3 height 8
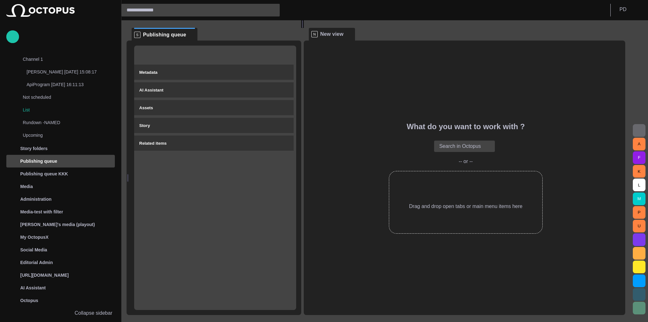
click at [128, 179] on div at bounding box center [128, 178] width 3 height 274
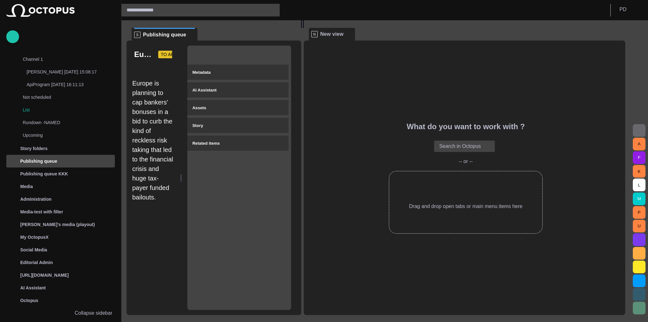
drag, startPoint x: 140, startPoint y: 179, endPoint x: 196, endPoint y: 179, distance: 56.3
click at [196, 179] on div "Europe is planning to cap bankers' bonuses in a bid to curb the kind of reckles…" at bounding box center [214, 178] width 175 height 274
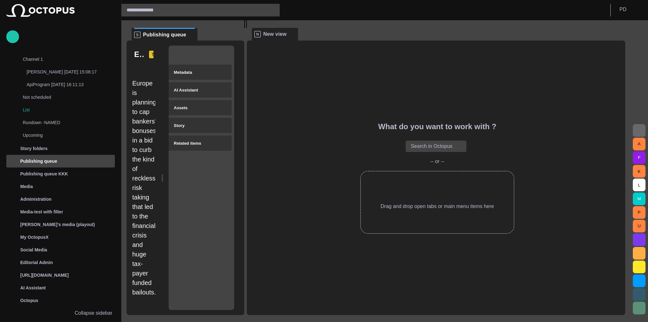
click at [201, 165] on div "Metadata AI Assistant Assets Story Related items" at bounding box center [202, 178] width 66 height 264
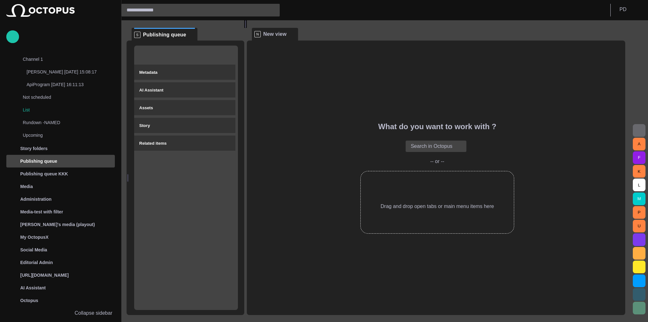
click at [128, 178] on div at bounding box center [128, 178] width 3 height 274
click at [247, 28] on div at bounding box center [245, 24] width 3 height 8
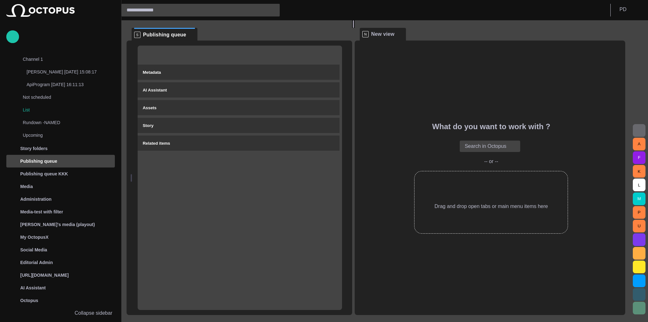
drag, startPoint x: 247, startPoint y: 167, endPoint x: 362, endPoint y: 179, distance: 116.5
click at [355, 28] on div at bounding box center [353, 24] width 3 height 8
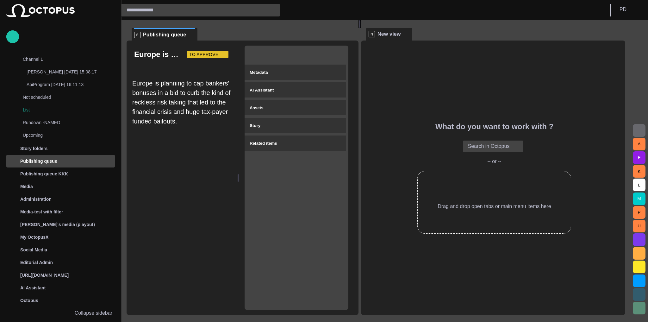
drag, startPoint x: 141, startPoint y: 177, endPoint x: 189, endPoint y: 179, distance: 48.1
click at [189, 179] on div "Europe is planning to cap bankers' bonuses in a bid to curb the kind of reckles…" at bounding box center [243, 178] width 232 height 274
click at [189, 179] on div "Europe is planning to cap bankers' bonuses in a bid to curb the kind of reckles…" at bounding box center [182, 194] width 100 height 231
drag, startPoint x: 240, startPoint y: 177, endPoint x: 218, endPoint y: 177, distance: 21.2
click at [218, 177] on div "Europe is planning to cap bankers' bonuses in a bid to curb the kind of reckles…" at bounding box center [243, 178] width 232 height 274
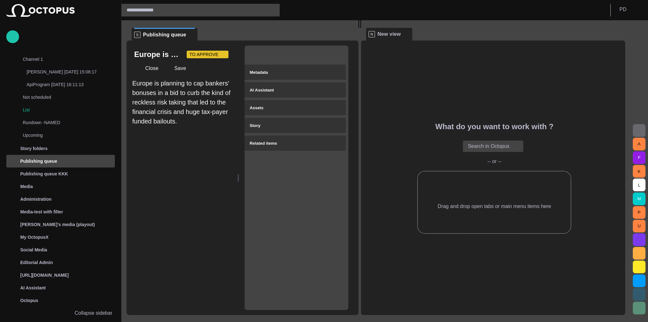
click at [218, 177] on div "Europe is planning to cap bankers' bonuses in a bid to curb the kind of reckles…" at bounding box center [182, 194] width 100 height 231
drag, startPoint x: 239, startPoint y: 177, endPoint x: 221, endPoint y: 174, distance: 18.9
click at [221, 174] on div "Europe is planning to cap bankers' bonuses in a bid to curb the kind of reckles…" at bounding box center [243, 178] width 232 height 274
drag, startPoint x: 241, startPoint y: 176, endPoint x: 276, endPoint y: 179, distance: 35.5
click at [276, 179] on div "Europe is planning to cap bankers' bonuses in a bid to curb the kind of reckles…" at bounding box center [243, 178] width 232 height 274
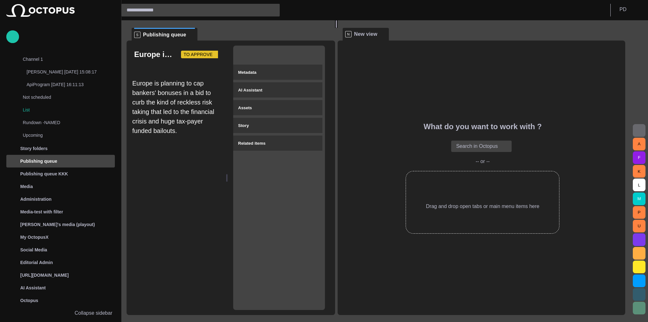
click at [337, 28] on div at bounding box center [336, 24] width 1 height 8
click at [236, 172] on div "Metadata AI Assistant Assets Story Related items" at bounding box center [279, 178] width 102 height 274
click at [228, 174] on div at bounding box center [226, 178] width 1 height 8
drag, startPoint x: 221, startPoint y: 174, endPoint x: 214, endPoint y: 175, distance: 7.6
click at [214, 175] on div "Europe is planning to cap bankers' bonuses in a bid to curb the kind of reckles…" at bounding box center [176, 178] width 99 height 274
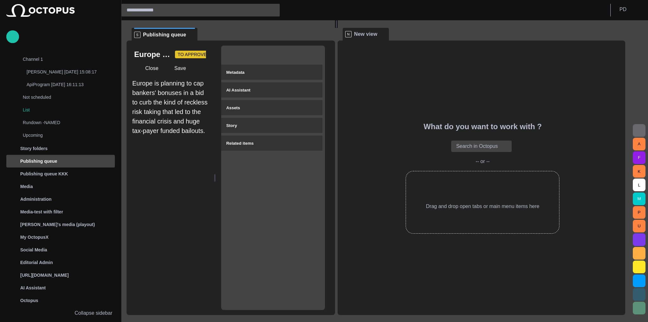
drag, startPoint x: 230, startPoint y: 181, endPoint x: 212, endPoint y: 179, distance: 17.9
click at [212, 179] on div "Europe is planning to cap bankers' bonuses in a bid to curb the kind of reckles…" at bounding box center [231, 178] width 209 height 274
click at [212, 179] on div "Europe is planning to cap bankers' bonuses in a bid to curb the kind of reckles…" at bounding box center [170, 178] width 87 height 274
drag, startPoint x: 216, startPoint y: 179, endPoint x: 246, endPoint y: 180, distance: 29.5
click at [243, 180] on div "Europe is planning to cap bankers' bonuses in a bid to curb the kind of reckles…" at bounding box center [231, 178] width 209 height 274
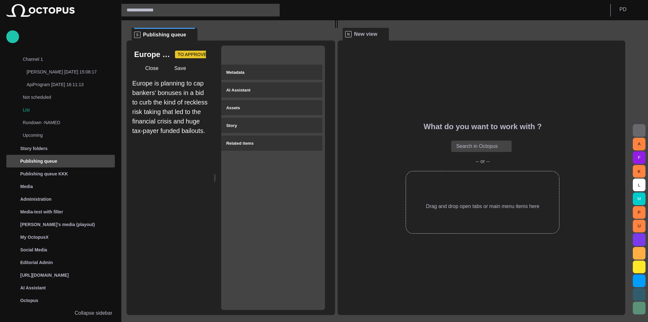
drag, startPoint x: 252, startPoint y: 181, endPoint x: 295, endPoint y: 172, distance: 43.6
click at [253, 181] on div "Metadata AI Assistant Assets Story Related items" at bounding box center [273, 178] width 104 height 264
click at [243, 180] on div "Metadata AI Assistant Assets Story Related items" at bounding box center [273, 178] width 104 height 264
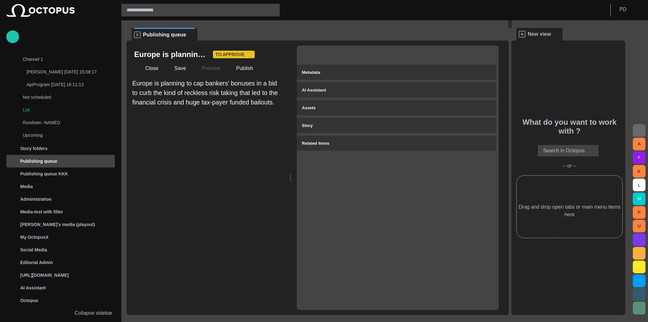
drag, startPoint x: 336, startPoint y: 166, endPoint x: 556, endPoint y: 184, distance: 220.4
click at [556, 184] on div "S Publishing queue Europe is planning to cap bankers' bonuses in a bid to curb …" at bounding box center [379, 167] width 504 height 295
click at [288, 177] on div "Europe is planning to cap bankers' bonuses in a bid to curb the kind of reckles…" at bounding box center [208, 178] width 163 height 274
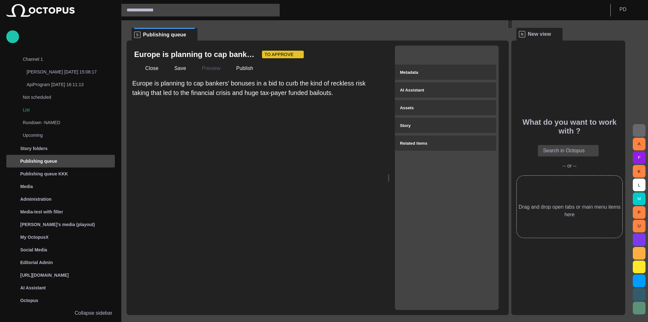
drag, startPoint x: 292, startPoint y: 177, endPoint x: 388, endPoint y: 177, distance: 95.6
click at [388, 177] on div at bounding box center [388, 178] width 1 height 8
click at [386, 177] on div at bounding box center [385, 178] width 1 height 8
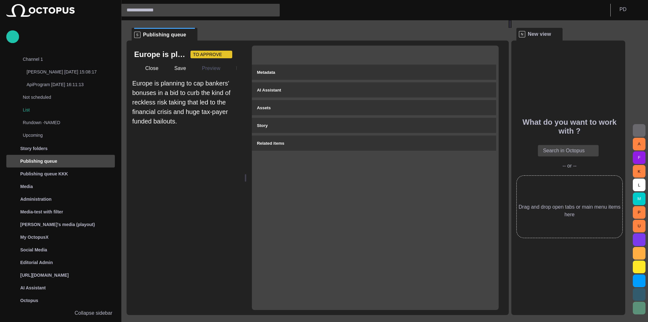
drag, startPoint x: 384, startPoint y: 179, endPoint x: 173, endPoint y: 172, distance: 211.6
click at [173, 172] on div "Europe is planning to cap bankers' bonuses in a bid to curb the kind of reckles…" at bounding box center [318, 178] width 382 height 274
click at [173, 172] on div "Europe is planning to cap bankers' bonuses in a bid to curb the kind of reckles…" at bounding box center [186, 194] width 108 height 231
click at [264, 177] on div "Metadata AI Assistant Assets Story Related items" at bounding box center [375, 178] width 247 height 264
click at [247, 176] on div at bounding box center [245, 178] width 3 height 274
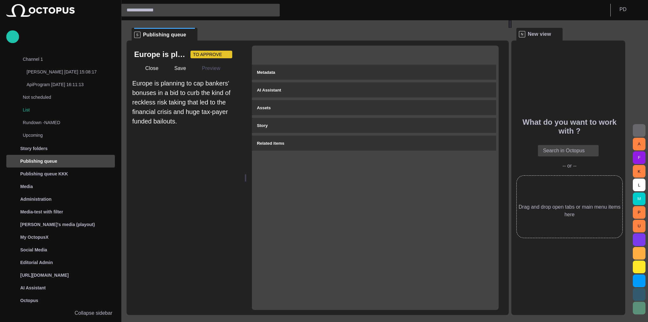
drag, startPoint x: 249, startPoint y: 175, endPoint x: 171, endPoint y: 160, distance: 80.1
click at [171, 160] on div "Europe is planning to cap bankers' bonuses in a bid to curb the kind of reckles…" at bounding box center [318, 178] width 382 height 274
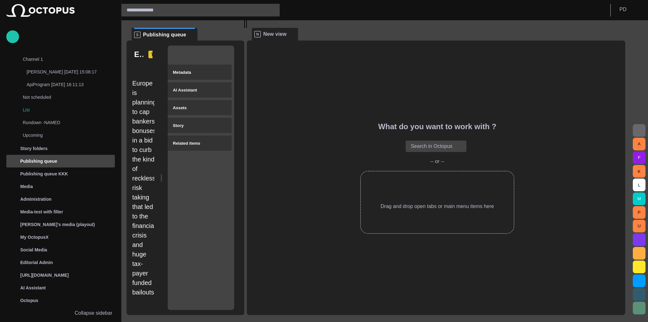
drag, startPoint x: 513, startPoint y: 166, endPoint x: 163, endPoint y: 161, distance: 350.1
click at [163, 161] on div "S Publishing queue Europe is planning to cap bankers' bonuses in a bid to curb …" at bounding box center [379, 167] width 504 height 295
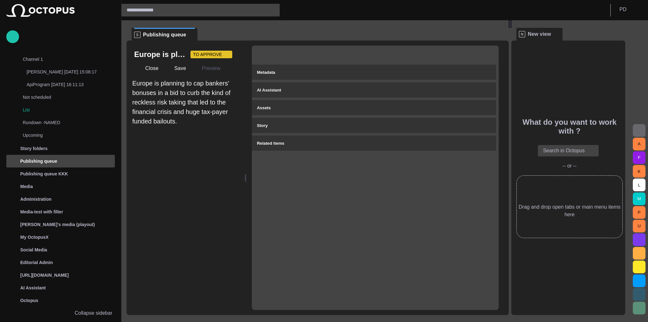
drag, startPoint x: 249, startPoint y: 160, endPoint x: 578, endPoint y: 172, distance: 329.4
click at [578, 172] on div "S Publishing queue Europe is planning to cap bankers' bonuses in a bid to curb …" at bounding box center [379, 167] width 504 height 295
drag, startPoint x: 249, startPoint y: 177, endPoint x: 193, endPoint y: 173, distance: 56.5
click at [193, 173] on div "Europe is planning to cap bankers' bonuses in a bid to curb the kind of reckles…" at bounding box center [318, 178] width 382 height 274
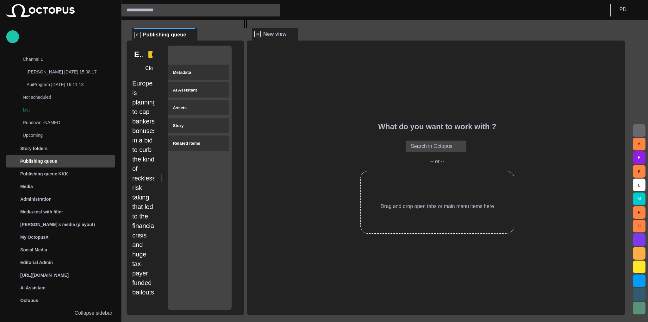
drag, startPoint x: 510, startPoint y: 166, endPoint x: 160, endPoint y: 160, distance: 349.8
click at [160, 160] on div "S Publishing queue Europe is planning to cap bankers' bonuses in a bid to curb …" at bounding box center [379, 167] width 504 height 295
drag, startPoint x: 348, startPoint y: 0, endPoint x: 360, endPoint y: 102, distance: 102.3
click at [361, 101] on div "What do you want to work with ? Search in Octopus -- or -- Drag and drop open t…" at bounding box center [436, 178] width 379 height 274
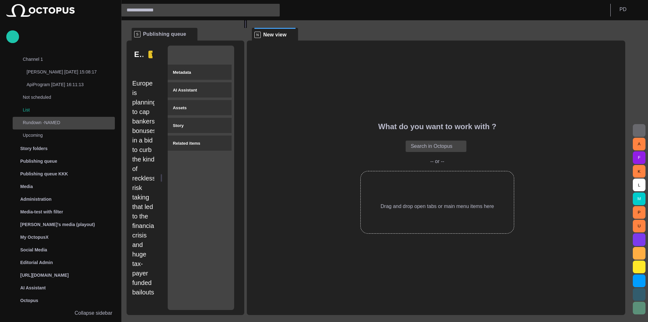
click at [44, 122] on p "Rundown -NAMED" at bounding box center [62, 122] width 79 height 6
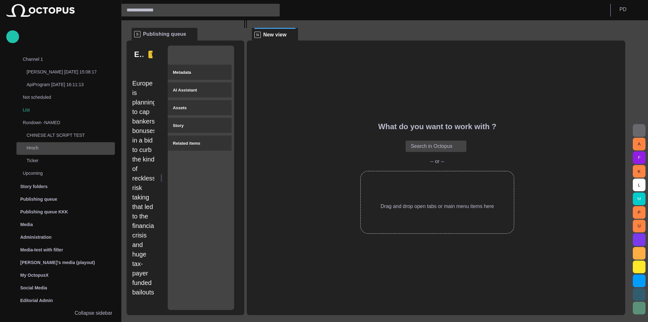
click at [41, 143] on div "Hroch" at bounding box center [65, 148] width 98 height 13
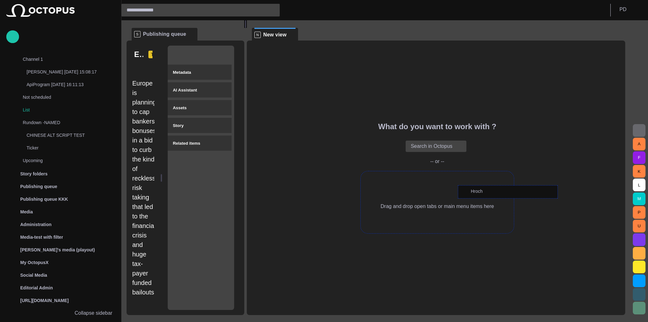
drag, startPoint x: 491, startPoint y: 192, endPoint x: 442, endPoint y: 181, distance: 50.8
click at [442, 181] on div "Story Rundown Rundowns Channel 24 Channel 2 TEST-1 07/02 13:13 Channel 1 LukaaS…" at bounding box center [324, 161] width 648 height 322
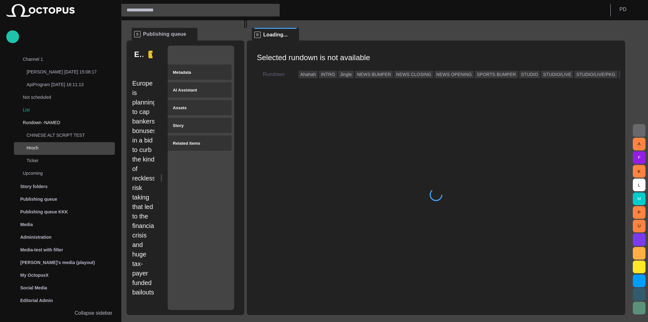
scroll to position [0, 0]
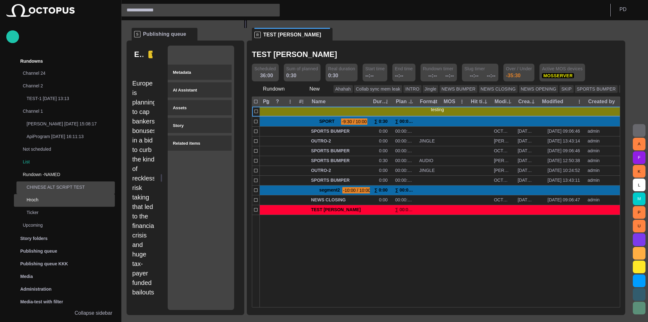
click at [64, 186] on p "CHINESE ALT SCRIPT TEST" at bounding box center [71, 187] width 88 height 6
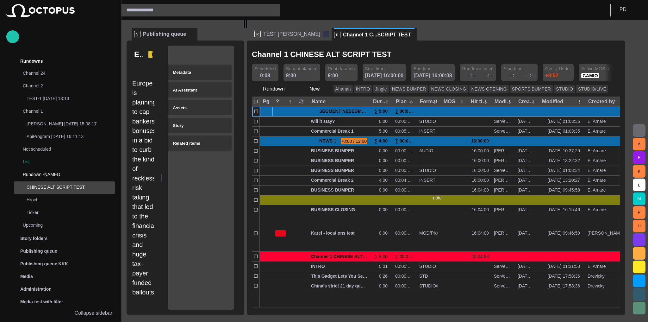
scroll to position [90, 0]
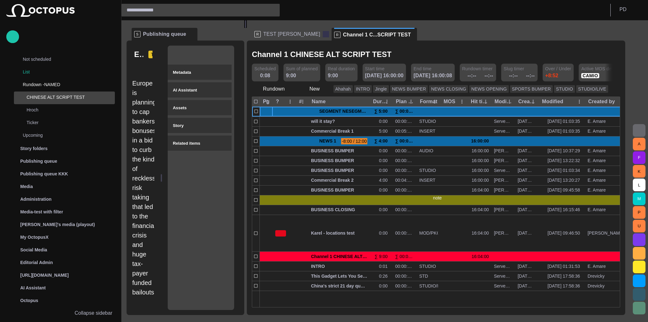
click at [323, 34] on span at bounding box center [326, 34] width 6 height 6
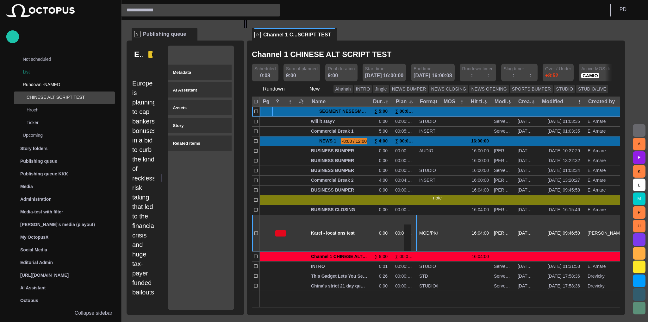
click at [406, 234] on div "00:00:00:00" at bounding box center [404, 233] width 19 height 6
click at [410, 219] on span "button" at bounding box center [407, 219] width 5 height 5
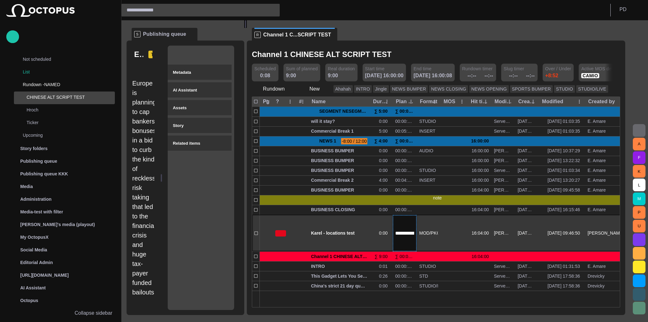
scroll to position [0, 5]
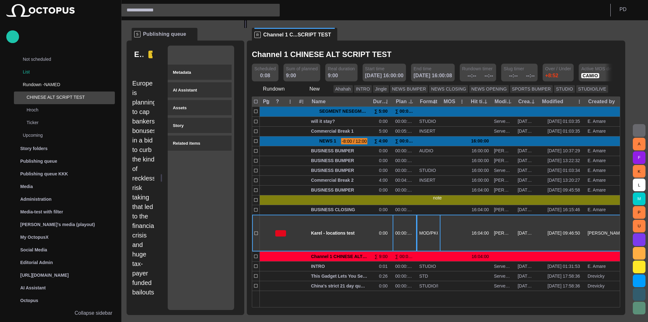
click at [429, 216] on div "MOD/PKG" at bounding box center [429, 233] width 24 height 37
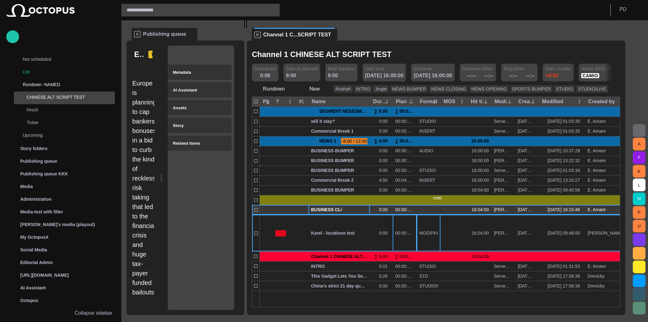
click at [363, 211] on span "button" at bounding box center [360, 209] width 5 height 5
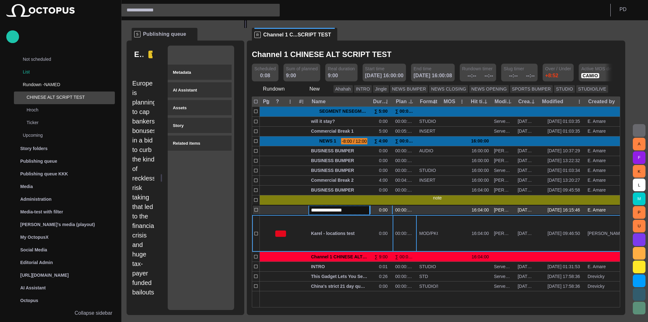
click at [385, 211] on div "0:00" at bounding box center [384, 210] width 11 height 6
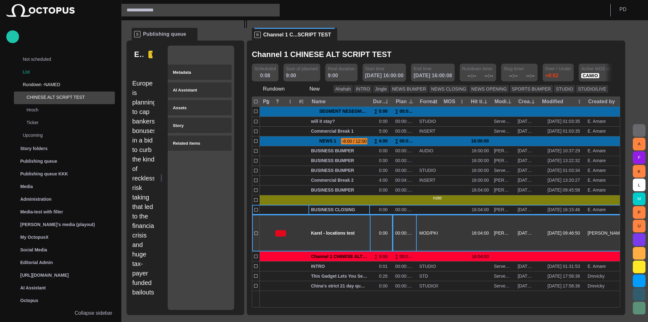
click at [384, 222] on div "0:00" at bounding box center [381, 233] width 23 height 37
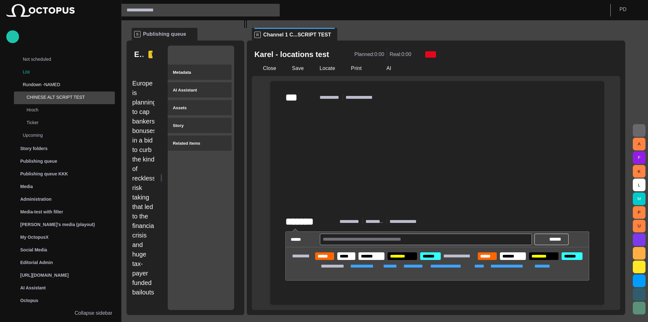
click at [429, 53] on span "button" at bounding box center [431, 54] width 5 height 5
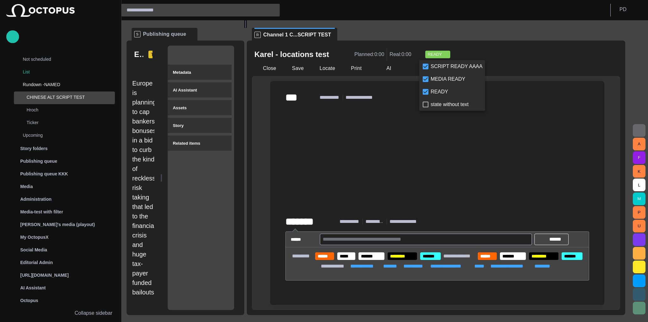
click at [390, 115] on div at bounding box center [324, 161] width 648 height 322
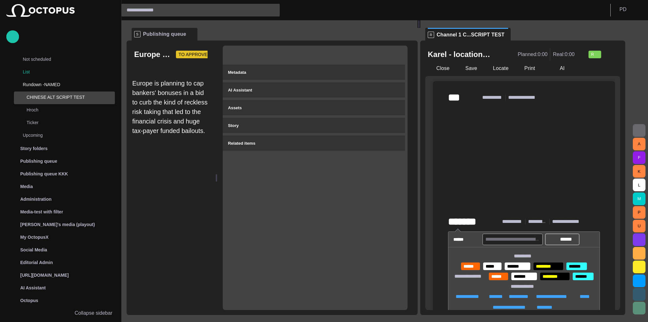
drag, startPoint x: 248, startPoint y: 161, endPoint x: 575, endPoint y: 169, distance: 327.1
click at [569, 164] on div "**********" at bounding box center [379, 167] width 504 height 295
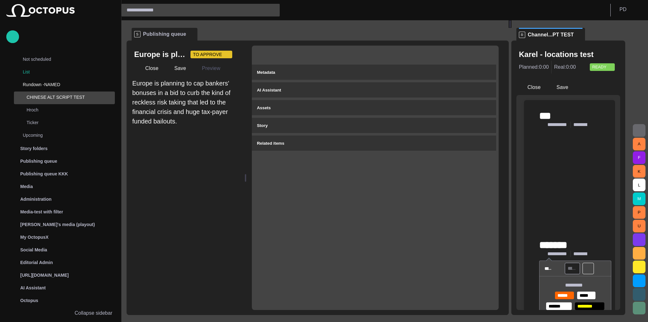
click at [580, 171] on div "﻿ ﻿ ﻿" at bounding box center [569, 183] width 61 height 111
drag, startPoint x: 513, startPoint y: 157, endPoint x: 531, endPoint y: 158, distance: 18.4
click at [531, 158] on div "**********" at bounding box center [379, 167] width 504 height 295
click at [532, 158] on div "**********" at bounding box center [566, 202] width 99 height 205
drag, startPoint x: 246, startPoint y: 160, endPoint x: 224, endPoint y: 157, distance: 22.1
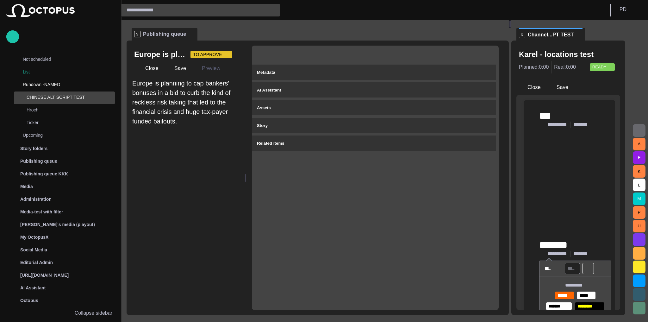
click at [222, 157] on div "Europe is planning to cap bankers' bonuses in a bid to curb the kind of reckles…" at bounding box center [318, 178] width 382 height 274
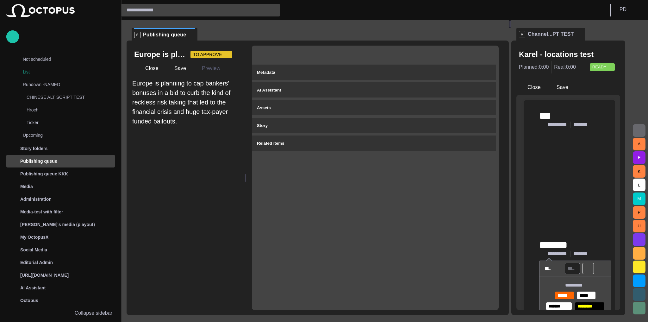
click at [322, 175] on div "Metadata AI Assistant Assets Story Related items" at bounding box center [375, 178] width 247 height 264
click at [222, 145] on div "Europe is planning to cap bankers' bonuses in a bid to curb the kind of reckles…" at bounding box center [186, 194] width 108 height 231
drag, startPoint x: 512, startPoint y: 166, endPoint x: 592, endPoint y: 164, distance: 80.1
click at [592, 164] on div "**********" at bounding box center [379, 167] width 504 height 295
drag, startPoint x: 247, startPoint y: 174, endPoint x: 228, endPoint y: 173, distance: 19.0
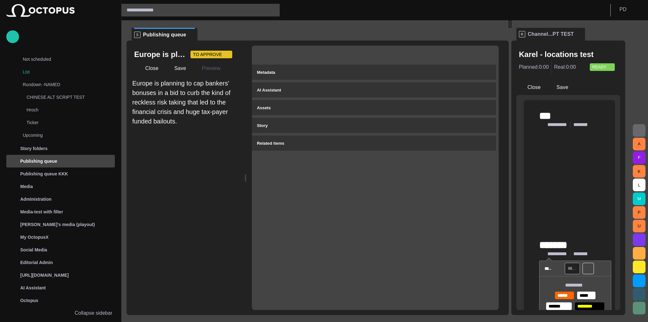
click at [228, 173] on div "Europe is planning to cap bankers' bonuses in a bid to curb the kind of reckles…" at bounding box center [318, 178] width 382 height 274
drag, startPoint x: 247, startPoint y: 177, endPoint x: 228, endPoint y: 175, distance: 18.8
click at [228, 175] on div "Europe is planning to cap bankers' bonuses in a bid to curb the kind of reckles…" at bounding box center [318, 178] width 382 height 274
click at [229, 175] on div "Europe is planning to cap bankers' bonuses in a bid to curb the kind of reckles…" at bounding box center [186, 194] width 108 height 231
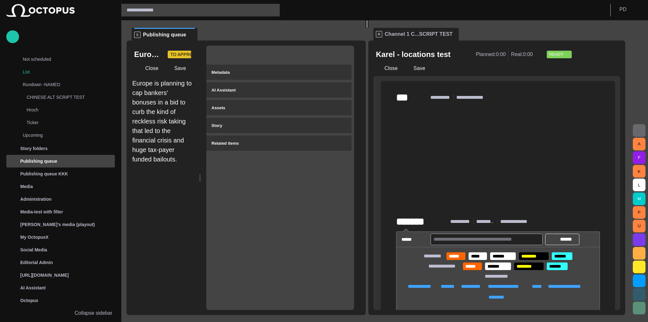
drag, startPoint x: 514, startPoint y: 166, endPoint x: 370, endPoint y: 148, distance: 145.4
click at [368, 28] on div at bounding box center [367, 24] width 3 height 8
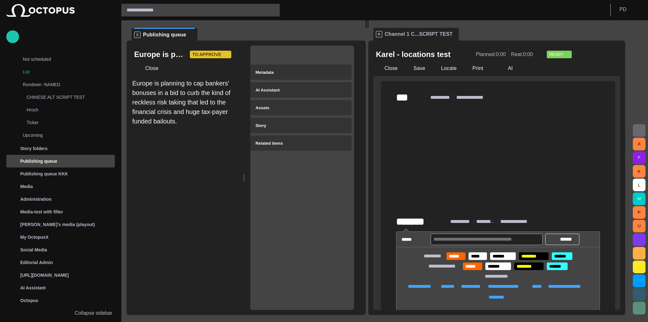
drag, startPoint x: 203, startPoint y: 173, endPoint x: 219, endPoint y: 174, distance: 16.2
click at [219, 174] on div "Europe is planning to cap bankers' bonuses in a bid to curb the kind of reckles…" at bounding box center [246, 178] width 239 height 274
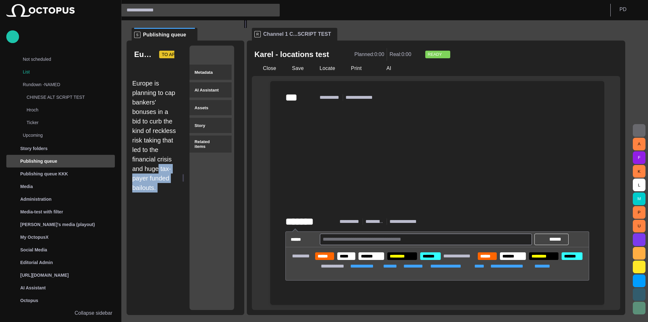
drag, startPoint x: 366, startPoint y: 163, endPoint x: 177, endPoint y: 156, distance: 189.4
click at [177, 156] on div "**********" at bounding box center [379, 167] width 504 height 295
click at [181, 68] on div "Europe is planning to cap bankers' bonuses in a bid to curb the kind of reckles…" at bounding box center [154, 178] width 55 height 274
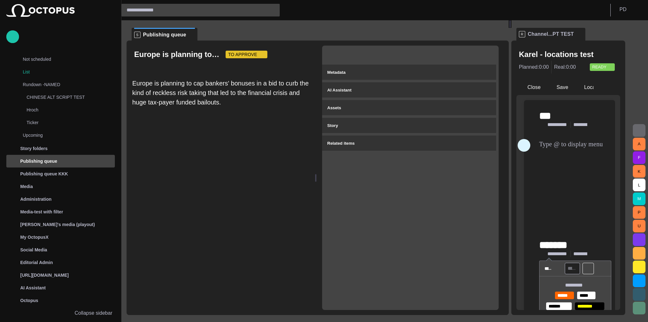
drag, startPoint x: 247, startPoint y: 137, endPoint x: 528, endPoint y: 140, distance: 281.1
click at [528, 140] on div "**********" at bounding box center [379, 167] width 504 height 295
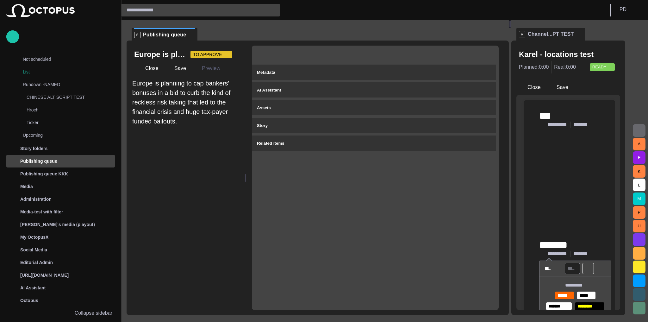
drag, startPoint x: 241, startPoint y: 169, endPoint x: 156, endPoint y: 160, distance: 85.6
click at [156, 160] on div "Europe is planning to cap bankers' bonuses in a bid to curb the kind of reckles…" at bounding box center [318, 178] width 382 height 274
drag, startPoint x: 577, startPoint y: 51, endPoint x: 588, endPoint y: 58, distance: 12.8
drag, startPoint x: 506, startPoint y: 163, endPoint x: 480, endPoint y: 160, distance: 26.8
click at [480, 160] on div "Metadata AI Assistant Assets Story Related items" at bounding box center [375, 178] width 257 height 274
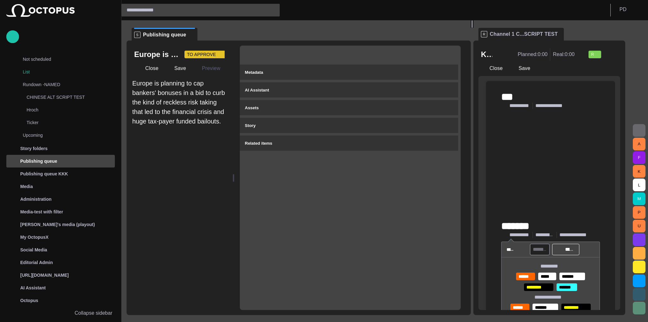
drag, startPoint x: 511, startPoint y: 166, endPoint x: 471, endPoint y: 162, distance: 39.8
click at [471, 28] on div at bounding box center [472, 24] width 3 height 8
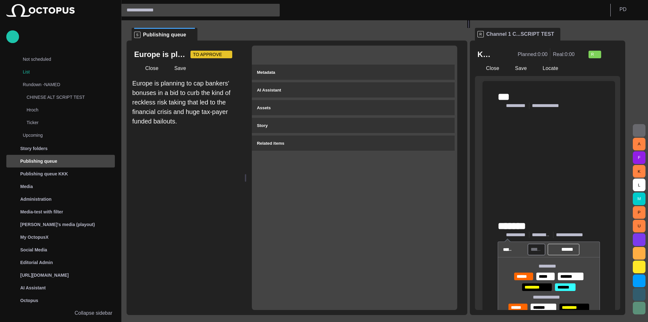
click at [238, 176] on div "Europe is planning to cap bankers' bonuses in a bid to curb the kind of reckles…" at bounding box center [297, 178] width 341 height 274
drag, startPoint x: 246, startPoint y: 176, endPoint x: 217, endPoint y: 175, distance: 28.5
click at [217, 175] on div "Europe is planning to cap bankers' bonuses in a bid to curb the kind of reckles…" at bounding box center [297, 178] width 341 height 274
drag, startPoint x: 246, startPoint y: 175, endPoint x: 231, endPoint y: 175, distance: 15.5
click at [231, 175] on div "Europe is planning to cap bankers' bonuses in a bid to curb the kind of reckles…" at bounding box center [297, 178] width 341 height 274
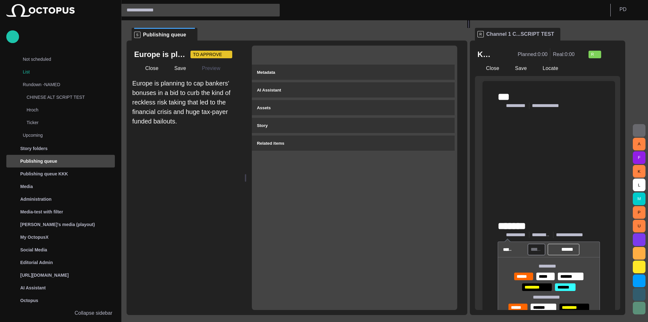
click at [343, 174] on div "Metadata AI Assistant Assets Story Related items" at bounding box center [354, 178] width 205 height 264
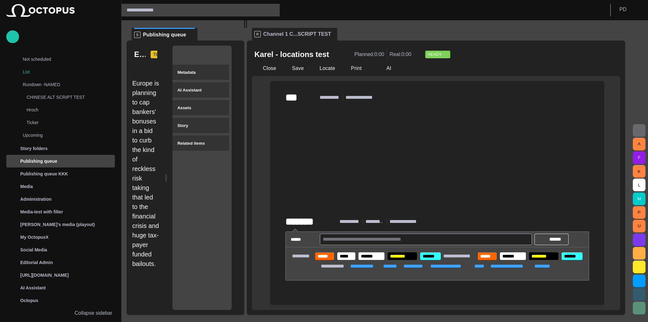
drag, startPoint x: 469, startPoint y: 165, endPoint x: 166, endPoint y: 150, distance: 303.9
click at [168, 159] on div "**********" at bounding box center [379, 167] width 504 height 295
click at [247, 28] on div at bounding box center [245, 24] width 3 height 8
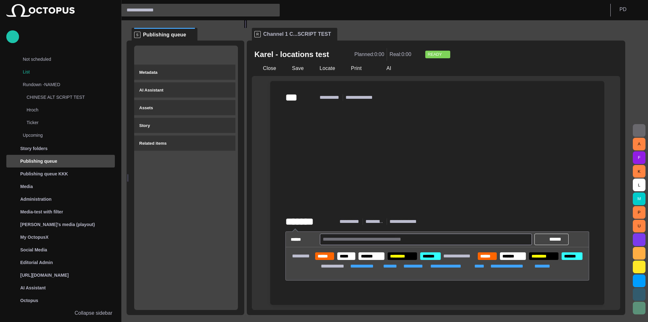
drag, startPoint x: 166, startPoint y: 162, endPoint x: 154, endPoint y: 162, distance: 12.7
click at [154, 162] on div "Europe is planning to cap bankers' bonuses in a bid to curb the kind of reckles…" at bounding box center [186, 178] width 118 height 274
click at [225, 169] on div "Metadata AI Assistant Assets Story Related items" at bounding box center [184, 178] width 100 height 264
click at [129, 172] on div at bounding box center [128, 178] width 3 height 274
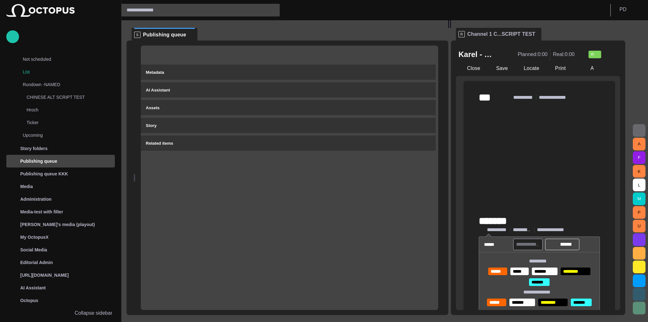
drag, startPoint x: 249, startPoint y: 166, endPoint x: 430, endPoint y: 171, distance: 181.1
click at [449, 28] on div at bounding box center [449, 24] width 1 height 8
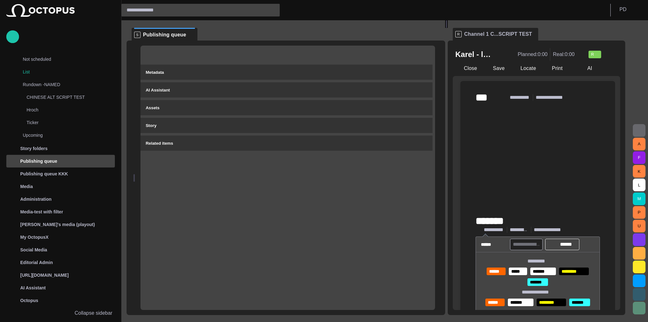
click at [238, 194] on div "Metadata AI Assistant Assets Story Related items" at bounding box center [288, 178] width 295 height 264
click at [135, 175] on div at bounding box center [134, 178] width 3 height 274
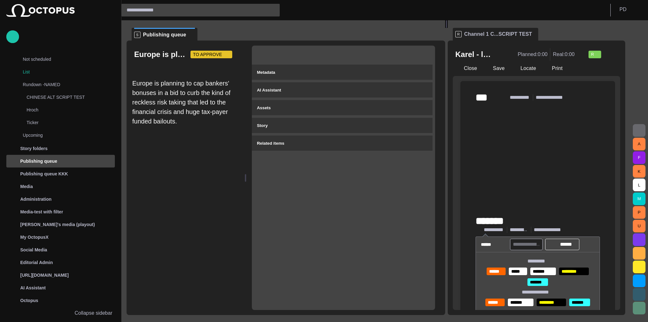
drag, startPoint x: 139, startPoint y: 175, endPoint x: 243, endPoint y: 176, distance: 104.8
click at [243, 176] on div "Europe is planning to cap bankers' bonuses in a bid to curb the kind of reckles…" at bounding box center [286, 178] width 319 height 274
drag, startPoint x: 249, startPoint y: 181, endPoint x: 180, endPoint y: 177, distance: 68.5
click at [180, 177] on div "Europe is planning to cap bankers' bonuses in a bid to curb the kind of reckles…" at bounding box center [286, 178] width 319 height 274
click at [233, 175] on div "Europe is planning to cap bankers' bonuses in a bid to curb the kind of reckles…" at bounding box center [186, 194] width 108 height 231
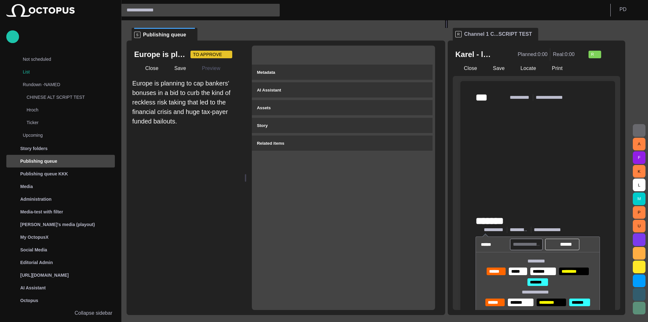
drag, startPoint x: 249, startPoint y: 175, endPoint x: 221, endPoint y: 174, distance: 28.5
click at [221, 174] on div "Europe is planning to cap bankers' bonuses in a bid to curb the kind of reckles…" at bounding box center [286, 178] width 319 height 274
drag, startPoint x: 246, startPoint y: 179, endPoint x: 204, endPoint y: 179, distance: 41.5
click at [204, 179] on div "Europe is planning to cap bankers' bonuses in a bid to curb the kind of reckles…" at bounding box center [286, 178] width 319 height 274
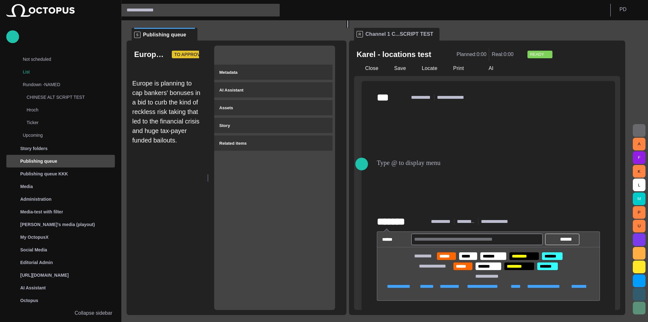
drag, startPoint x: 448, startPoint y: 170, endPoint x: 323, endPoint y: 165, distance: 125.5
click at [347, 28] on div at bounding box center [347, 24] width 1 height 8
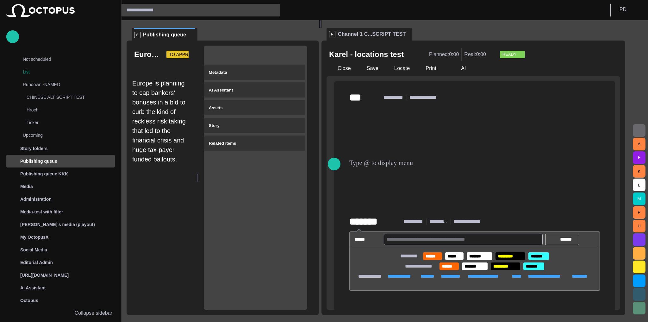
click at [198, 179] on div at bounding box center [197, 178] width 1 height 8
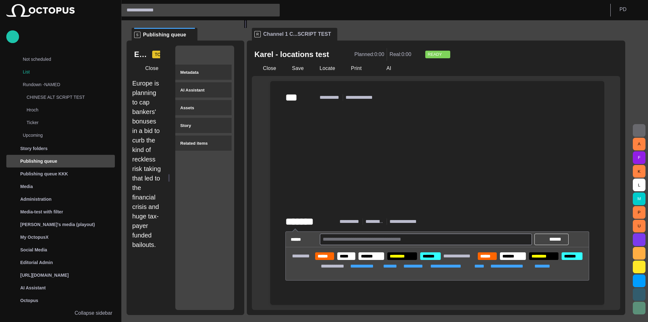
drag, startPoint x: 320, startPoint y: 174, endPoint x: 196, endPoint y: 168, distance: 124.2
click at [232, 171] on div "**********" at bounding box center [379, 167] width 504 height 295
click at [180, 168] on div "Metadata AI Assistant Assets Story Related items" at bounding box center [204, 178] width 69 height 274
click at [170, 168] on div at bounding box center [169, 178] width 3 height 274
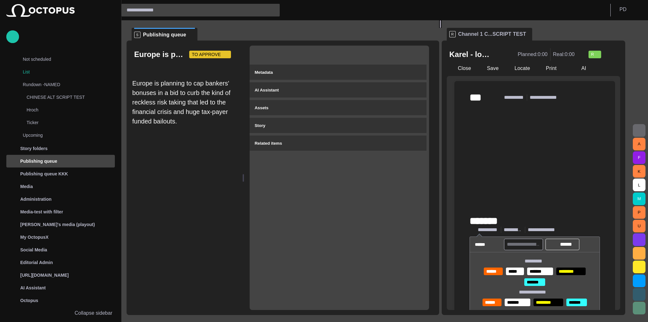
drag, startPoint x: 250, startPoint y: 166, endPoint x: 443, endPoint y: 180, distance: 193.6
click at [442, 28] on div at bounding box center [440, 24] width 3 height 8
drag, startPoint x: 246, startPoint y: 165, endPoint x: 211, endPoint y: 161, distance: 35.1
click at [211, 161] on div "Europe is planning to cap bankers' bonuses in a bid to curb the kind of reckles…" at bounding box center [283, 178] width 313 height 274
click at [192, 154] on div "Europe is planning to cap bankers' bonuses in a bid to curb the kind of reckles…" at bounding box center [186, 194] width 108 height 231
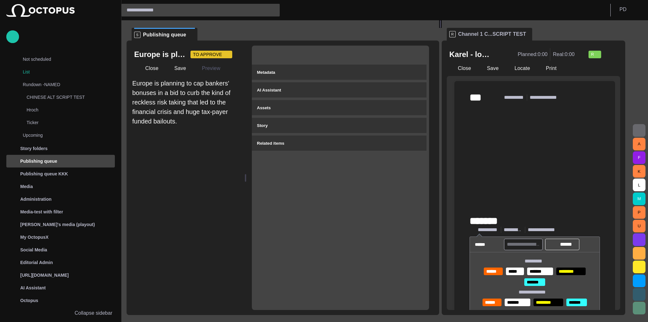
drag, startPoint x: 249, startPoint y: 173, endPoint x: 227, endPoint y: 173, distance: 22.5
click at [227, 173] on div "Europe is planning to cap bankers' bonuses in a bid to curb the kind of reckles…" at bounding box center [283, 178] width 313 height 274
click at [227, 173] on div "Europe is planning to cap bankers' bonuses in a bid to curb the kind of reckles…" at bounding box center [186, 194] width 108 height 231
drag, startPoint x: 255, startPoint y: 177, endPoint x: 203, endPoint y: 171, distance: 51.6
click at [204, 172] on div "Europe is planning to cap bankers' bonuses in a bid to curb the kind of reckles…" at bounding box center [283, 178] width 313 height 274
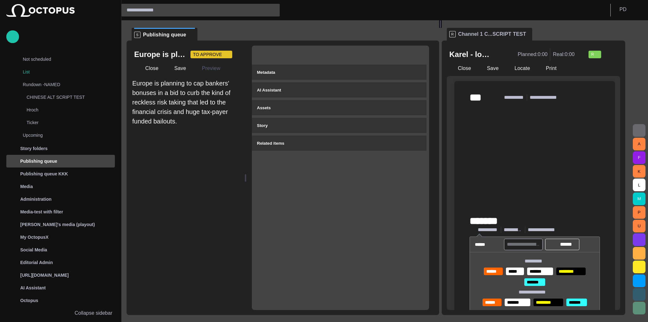
click at [203, 171] on div "Europe is planning to cap bankers' bonuses in a bid to curb the kind of reckles…" at bounding box center [186, 194] width 108 height 231
click at [199, 57] on span "TO APPROVE" at bounding box center [207, 54] width 29 height 6
click at [215, 177] on div at bounding box center [324, 161] width 648 height 322
click at [316, 185] on div "Metadata AI Assistant Assets Story Related items" at bounding box center [340, 178] width 177 height 264
drag, startPoint x: 250, startPoint y: 174, endPoint x: 182, endPoint y: 110, distance: 93.2
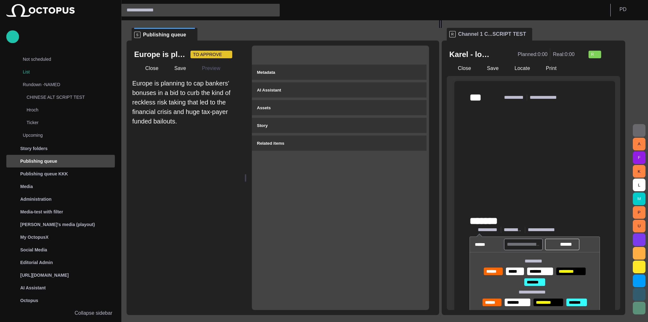
click at [136, 163] on div "Europe is planning to cap bankers' bonuses in a bid to curb the kind of reckles…" at bounding box center [283, 178] width 313 height 274
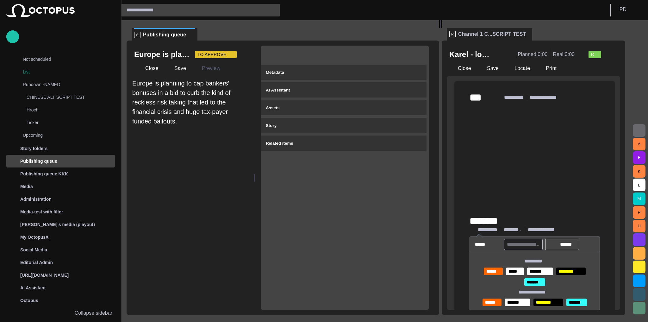
drag, startPoint x: 248, startPoint y: 174, endPoint x: 252, endPoint y: 173, distance: 4.4
click at [236, 173] on div "Europe is planning to cap bankers' bonuses in a bid to curb the kind of reckles…" at bounding box center [283, 178] width 313 height 274
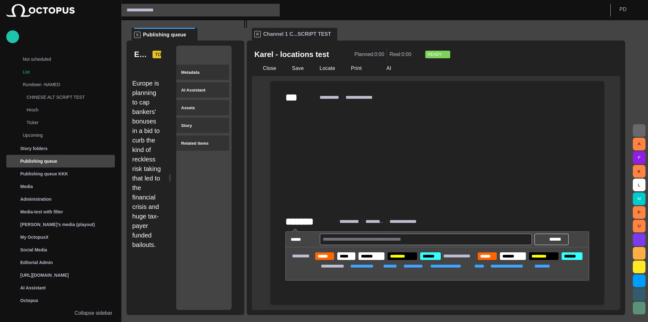
drag, startPoint x: 442, startPoint y: 170, endPoint x: 174, endPoint y: 144, distance: 269.3
click at [174, 144] on div "**********" at bounding box center [379, 167] width 504 height 295
drag, startPoint x: 147, startPoint y: 64, endPoint x: 153, endPoint y: 64, distance: 6.3
click at [153, 64] on div at bounding box center [147, 68] width 27 height 15
drag, startPoint x: 147, startPoint y: 64, endPoint x: 157, endPoint y: 65, distance: 10.5
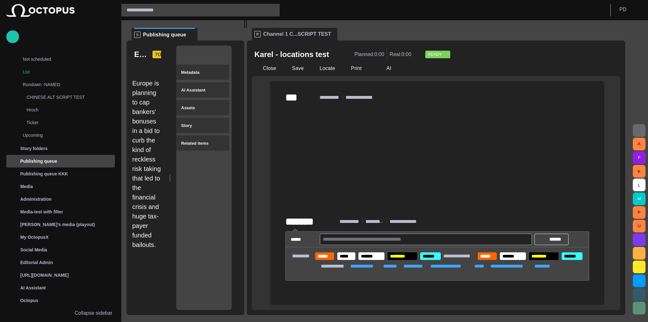
click at [157, 65] on div at bounding box center [147, 68] width 27 height 15
click at [159, 64] on div at bounding box center [147, 68] width 27 height 15
click at [147, 64] on div at bounding box center [147, 68] width 27 height 15
drag, startPoint x: 154, startPoint y: 62, endPoint x: 160, endPoint y: 62, distance: 5.4
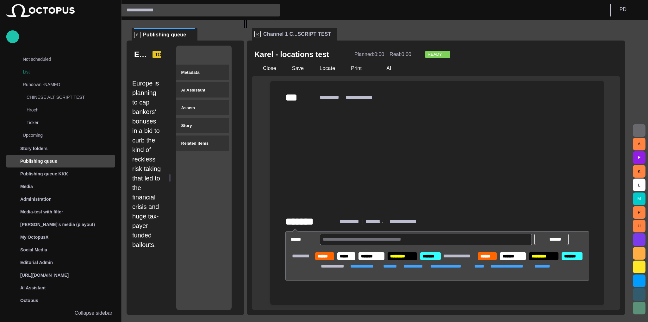
click at [160, 62] on div at bounding box center [147, 68] width 27 height 15
drag, startPoint x: 387, startPoint y: 66, endPoint x: 372, endPoint y: 169, distance: 104.3
click at [387, 66] on button "AI" at bounding box center [384, 68] width 18 height 11
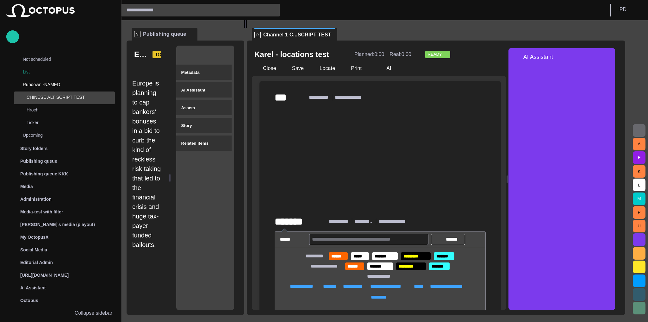
scroll to position [0, 0]
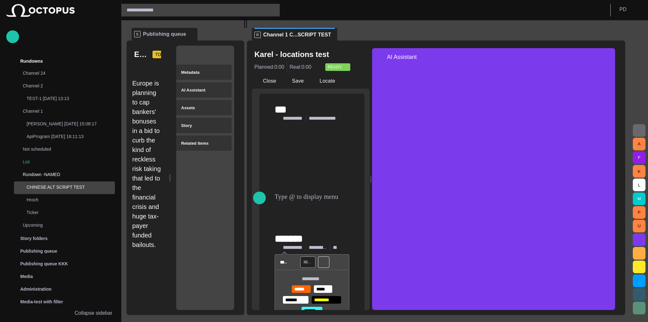
drag, startPoint x: 514, startPoint y: 179, endPoint x: 280, endPoint y: 169, distance: 233.9
click at [283, 172] on div "**********" at bounding box center [436, 179] width 368 height 262
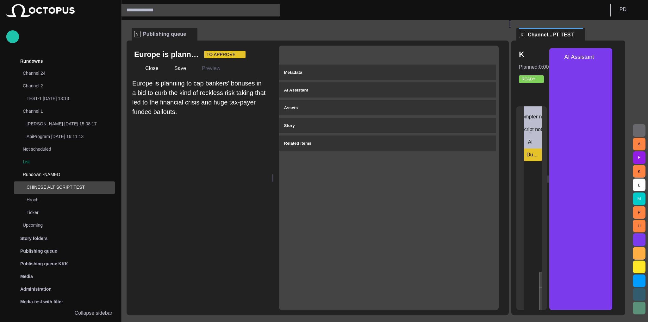
click at [547, 201] on div "**********" at bounding box center [532, 208] width 30 height 204
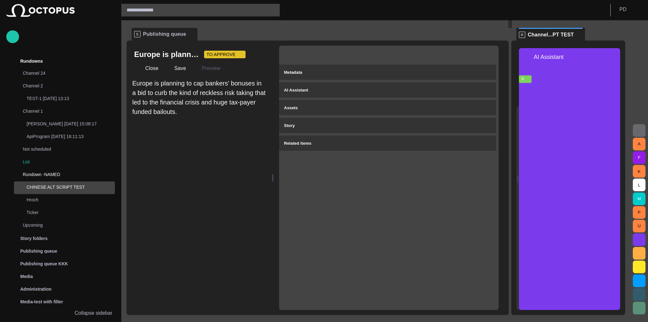
drag, startPoint x: 554, startPoint y: 181, endPoint x: 550, endPoint y: 181, distance: 4.8
click at [550, 181] on div "**********" at bounding box center [569, 179] width 104 height 262
click at [529, 80] on span "button" at bounding box center [526, 79] width 5 height 5
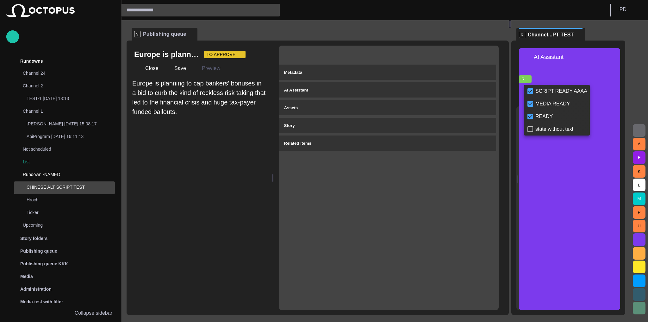
click at [510, 197] on div at bounding box center [324, 161] width 648 height 322
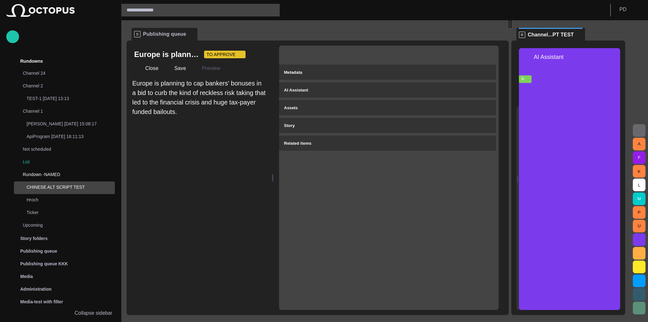
drag, startPoint x: 525, startPoint y: 173, endPoint x: 519, endPoint y: 173, distance: 5.7
click at [519, 173] on div "**********" at bounding box center [569, 178] width 114 height 274
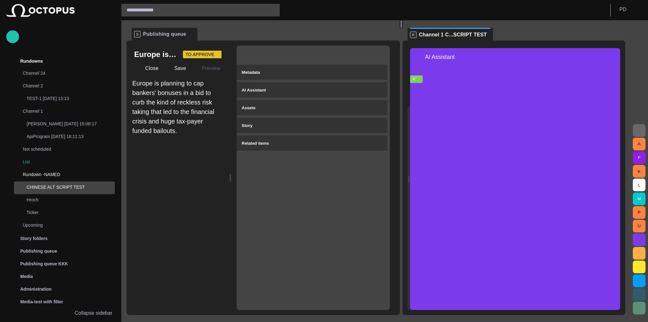
drag, startPoint x: 511, startPoint y: 166, endPoint x: 404, endPoint y: 167, distance: 106.7
click at [403, 28] on div at bounding box center [401, 24] width 3 height 8
click at [402, 28] on div at bounding box center [401, 24] width 1 height 8
click at [410, 178] on div at bounding box center [409, 179] width 3 height 262
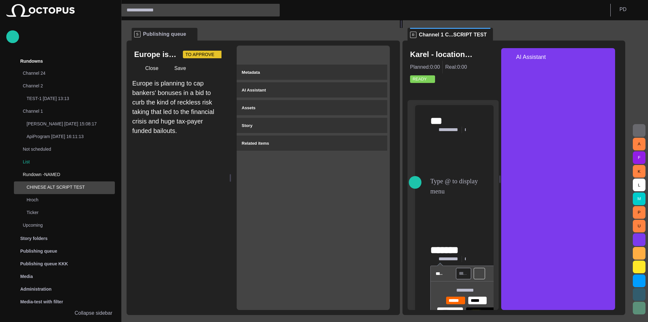
drag, startPoint x: 418, startPoint y: 174, endPoint x: 498, endPoint y: 168, distance: 79.7
click at [498, 168] on div "**********" at bounding box center [514, 179] width 213 height 262
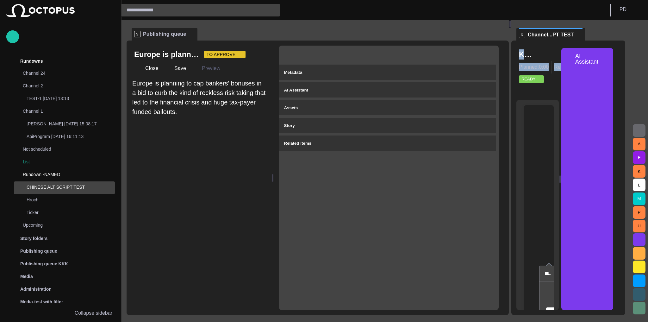
drag, startPoint x: 401, startPoint y: 168, endPoint x: 546, endPoint y: 167, distance: 144.7
click at [546, 167] on div "**********" at bounding box center [379, 167] width 504 height 295
click at [535, 154] on div "**********" at bounding box center [535, 205] width 37 height 200
click at [609, 60] on span "button" at bounding box center [605, 59] width 8 height 8
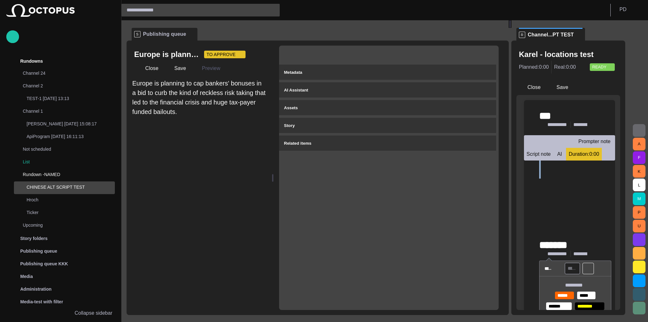
drag, startPoint x: 510, startPoint y: 167, endPoint x: 600, endPoint y: 166, distance: 89.9
click at [600, 166] on div "**********" at bounding box center [379, 167] width 504 height 295
click at [542, 174] on div "**********" at bounding box center [569, 273] width 81 height 346
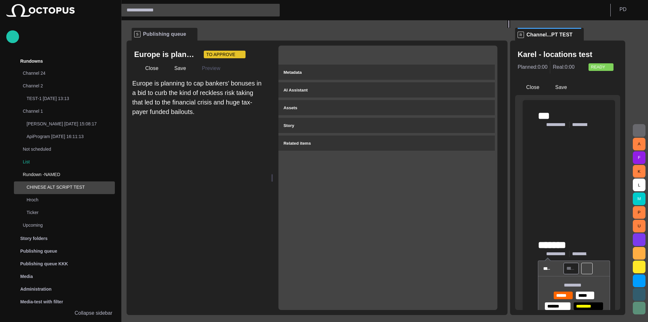
drag, startPoint x: 516, startPoint y: 165, endPoint x: 512, endPoint y: 165, distance: 4.4
click at [510, 28] on div at bounding box center [509, 24] width 3 height 8
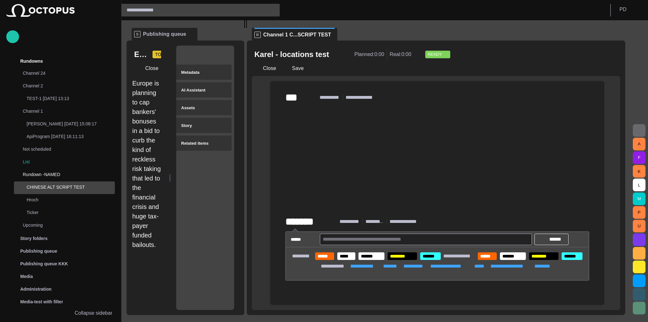
drag, startPoint x: 512, startPoint y: 165, endPoint x: 148, endPoint y: 148, distance: 363.8
click at [148, 154] on div "**********" at bounding box center [379, 167] width 504 height 295
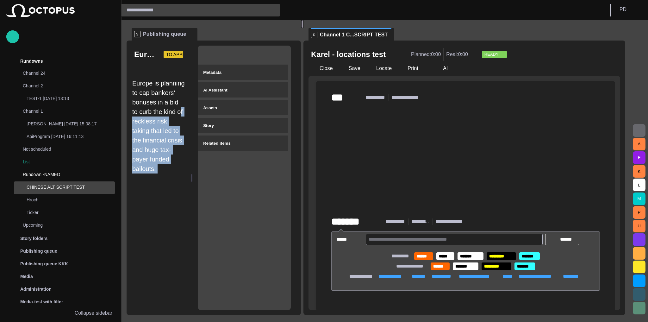
click at [304, 28] on div at bounding box center [302, 24] width 3 height 8
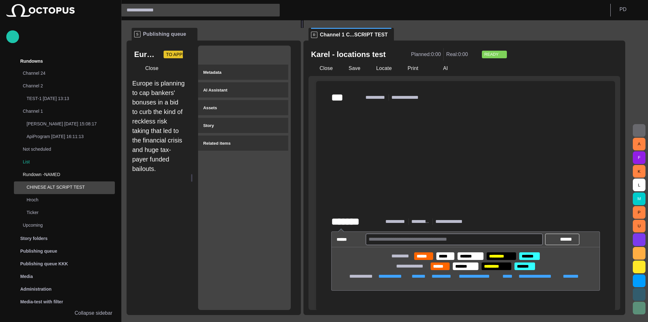
click at [283, 52] on span "button" at bounding box center [279, 54] width 6 height 6
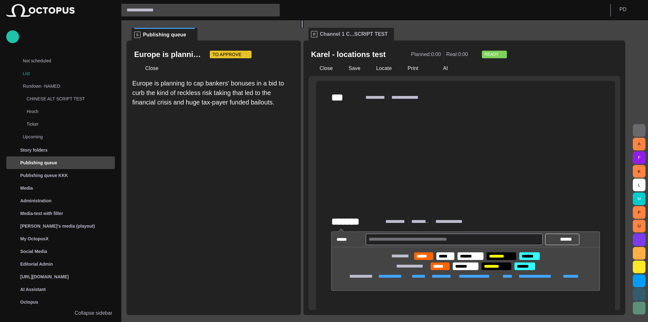
scroll to position [90, 0]
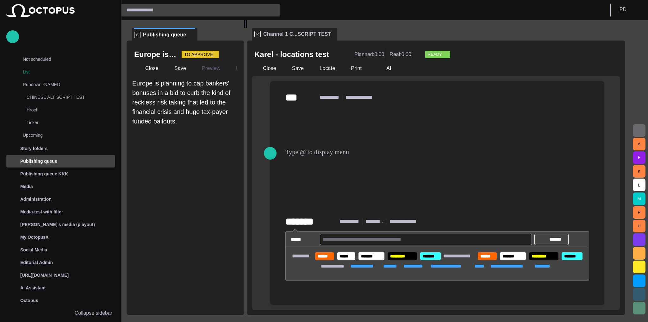
drag, startPoint x: 303, startPoint y: 162, endPoint x: 158, endPoint y: 149, distance: 144.9
click at [158, 149] on div "**********" at bounding box center [379, 167] width 504 height 295
click at [230, 54] on span "button" at bounding box center [230, 54] width 6 height 6
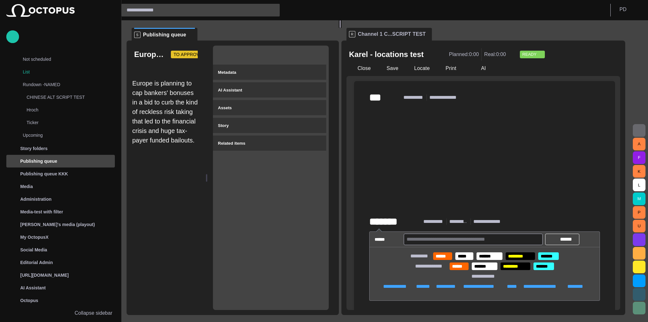
drag, startPoint x: 246, startPoint y: 159, endPoint x: 343, endPoint y: 152, distance: 96.8
click at [342, 28] on div at bounding box center [340, 24] width 3 height 8
click at [478, 112] on div "﻿ ﻿ ﻿" at bounding box center [484, 159] width 231 height 111
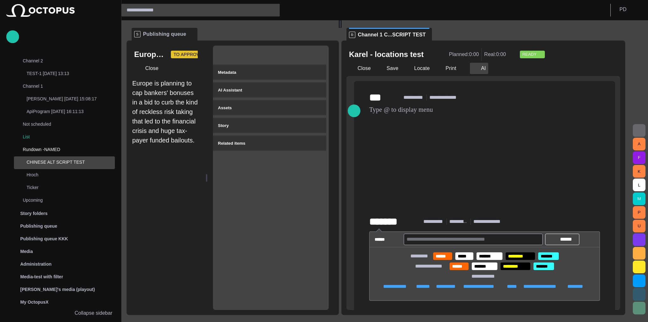
scroll to position [0, 0]
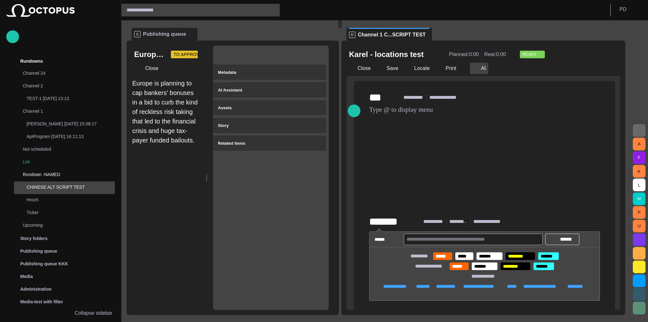
click at [476, 68] on span "button" at bounding box center [475, 68] width 6 height 6
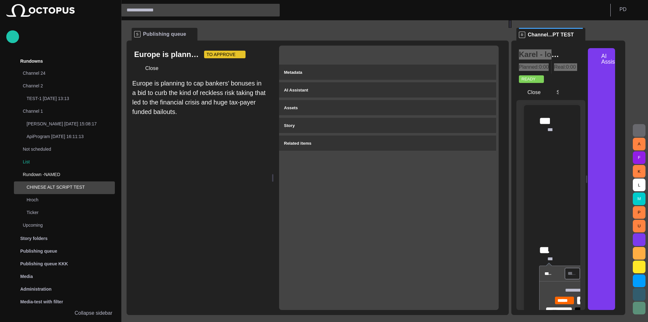
drag, startPoint x: 343, startPoint y: 168, endPoint x: 590, endPoint y: 181, distance: 247.3
click at [583, 166] on div "**********" at bounding box center [379, 167] width 504 height 295
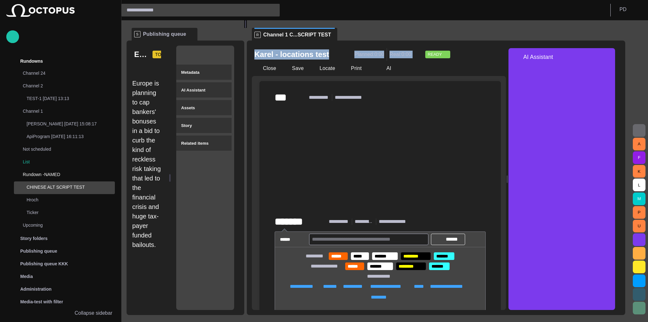
click at [212, 171] on div "Metadata AI Assistant Assets Story Related items" at bounding box center [205, 178] width 58 height 264
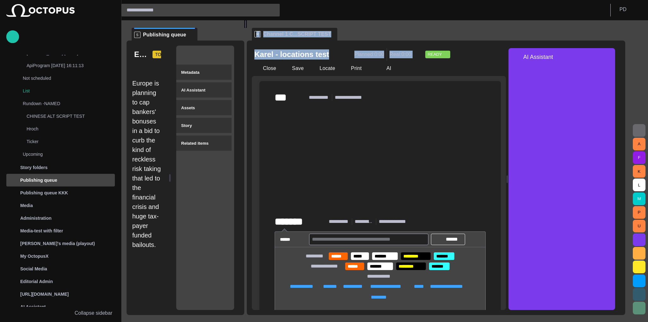
scroll to position [90, 0]
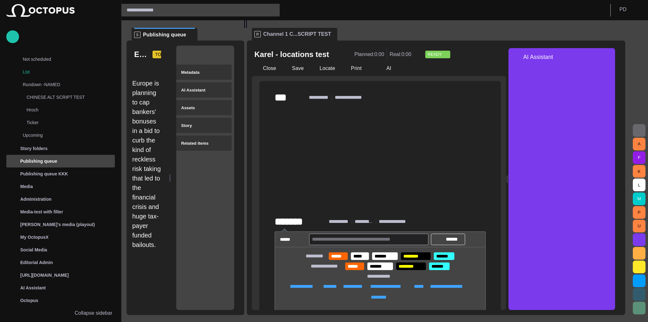
drag, startPoint x: 148, startPoint y: 63, endPoint x: 157, endPoint y: 63, distance: 8.9
click at [157, 63] on div at bounding box center [147, 68] width 27 height 15
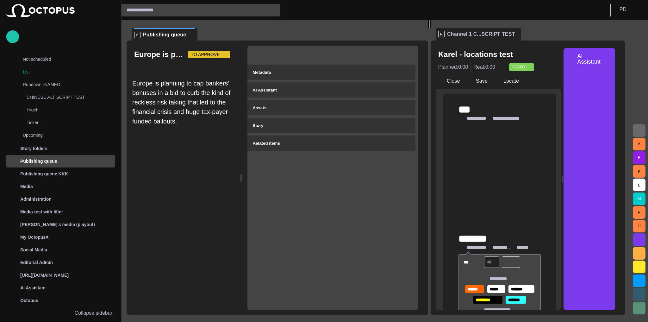
drag, startPoint x: 248, startPoint y: 160, endPoint x: 432, endPoint y: 161, distance: 183.9
click at [431, 28] on div at bounding box center [429, 24] width 3 height 8
click at [338, 210] on div "Metadata AI Assistant Assets Story Related items" at bounding box center [333, 178] width 171 height 264
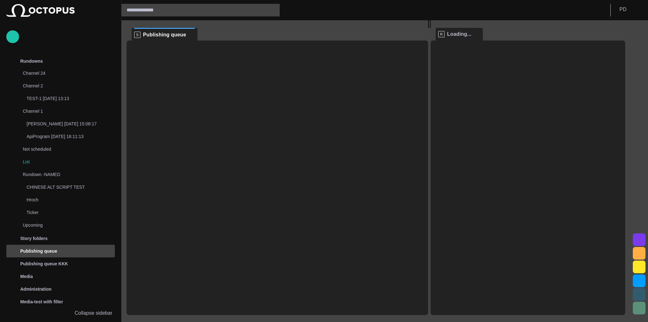
scroll to position [90, 0]
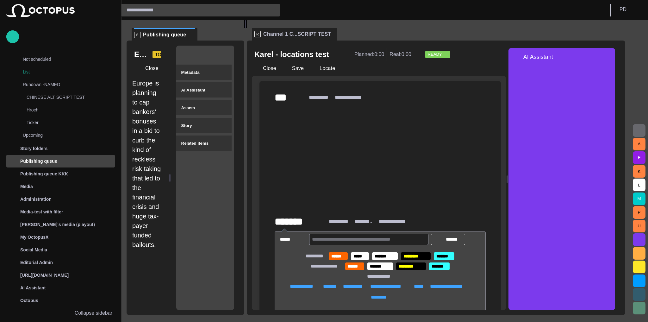
drag, startPoint x: 434, startPoint y: 168, endPoint x: 189, endPoint y: 161, distance: 245.4
click at [189, 161] on div "**********" at bounding box center [379, 167] width 504 height 295
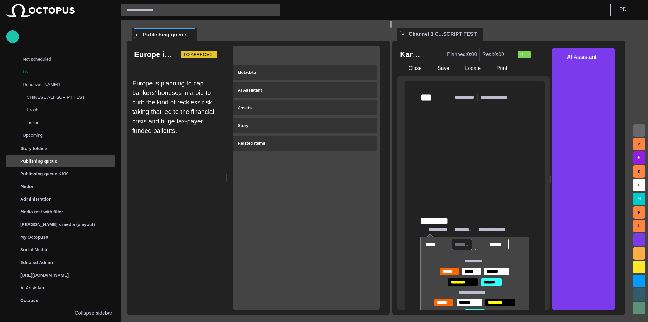
drag, startPoint x: 248, startPoint y: 151, endPoint x: 389, endPoint y: 149, distance: 141.5
click at [392, 28] on div at bounding box center [391, 24] width 3 height 8
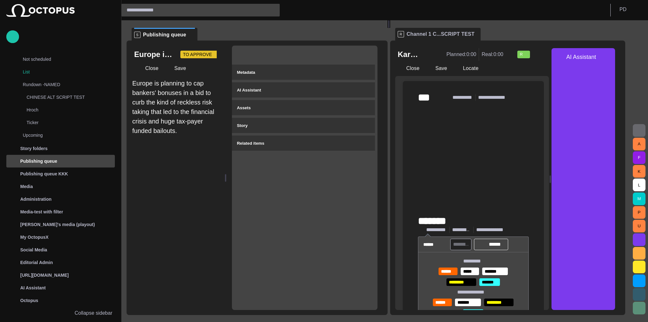
click at [215, 53] on span "button" at bounding box center [217, 54] width 5 height 5
click at [212, 53] on div at bounding box center [324, 161] width 648 height 322
drag, startPoint x: 208, startPoint y: 61, endPoint x: 213, endPoint y: 61, distance: 5.1
click at [213, 61] on div "Close Save" at bounding box center [175, 68] width 83 height 15
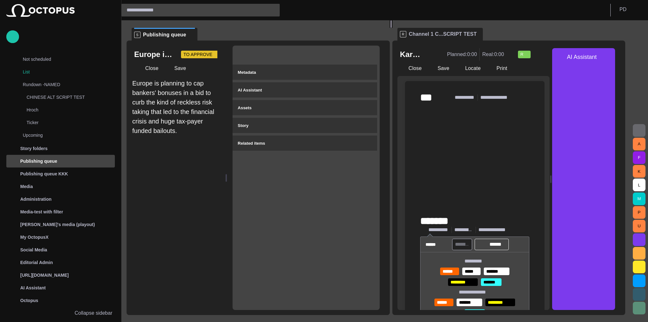
drag, startPoint x: 387, startPoint y: 163, endPoint x: 394, endPoint y: 158, distance: 8.1
click at [393, 28] on div at bounding box center [391, 24] width 3 height 8
click at [204, 53] on span "TO APPROVE" at bounding box center [198, 54] width 29 height 6
click at [400, 153] on div at bounding box center [324, 161] width 648 height 322
click at [215, 53] on span "button" at bounding box center [217, 54] width 5 height 5
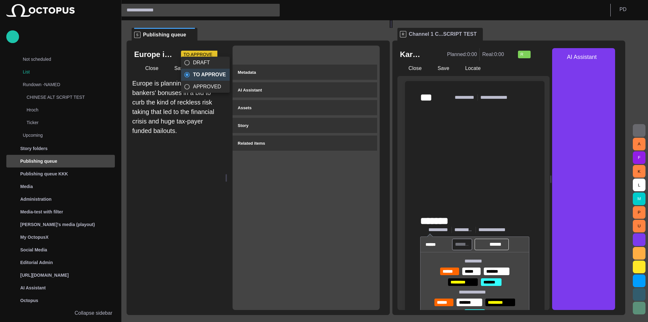
click at [409, 166] on div at bounding box center [324, 161] width 648 height 322
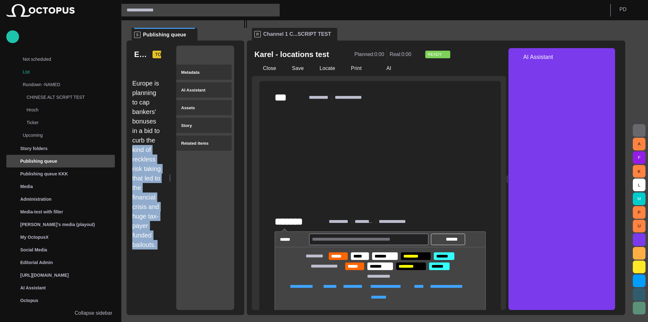
drag, startPoint x: 393, startPoint y: 158, endPoint x: 162, endPoint y: 141, distance: 231.7
click at [162, 141] on div "**********" at bounding box center [379, 167] width 504 height 295
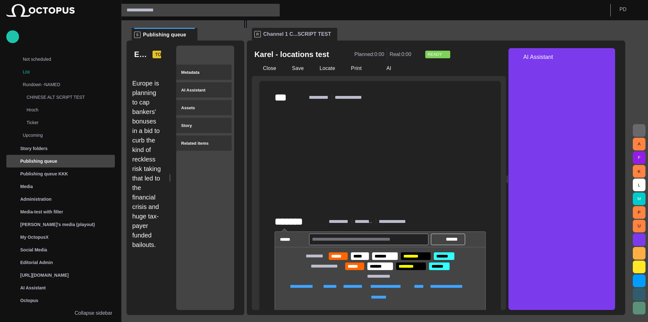
click at [217, 29] on ul "S Publishing queue" at bounding box center [175, 34] width 87 height 13
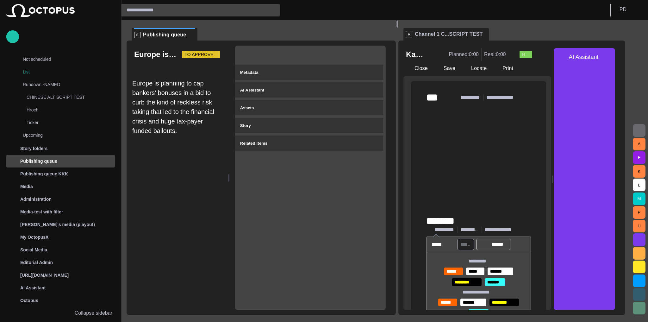
drag, startPoint x: 249, startPoint y: 142, endPoint x: 400, endPoint y: 132, distance: 151.3
click at [399, 28] on div at bounding box center [397, 24] width 3 height 8
click at [615, 59] on div "AI Assistant" at bounding box center [584, 57] width 61 height 18
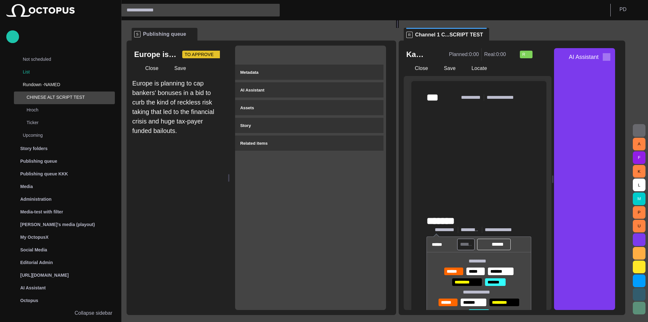
scroll to position [4, 0]
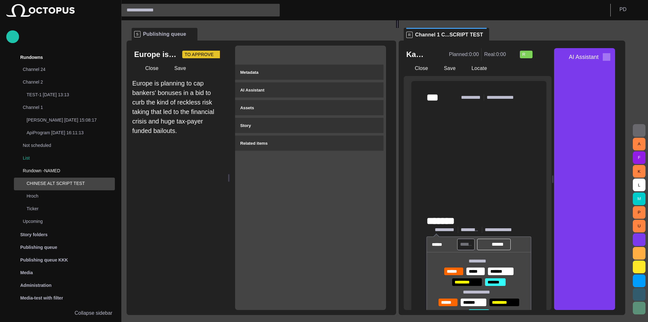
drag, startPoint x: 619, startPoint y: 59, endPoint x: 537, endPoint y: 33, distance: 85.4
click at [611, 59] on span "button" at bounding box center [607, 57] width 8 height 8
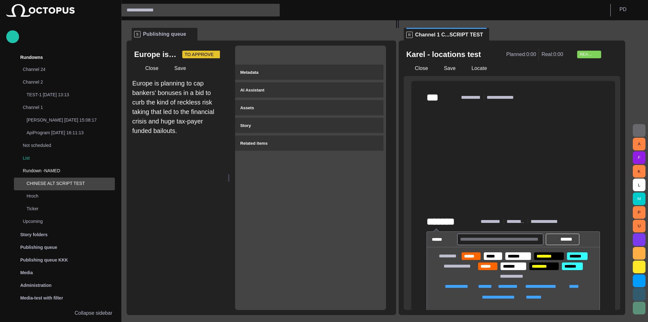
scroll to position [0, 0]
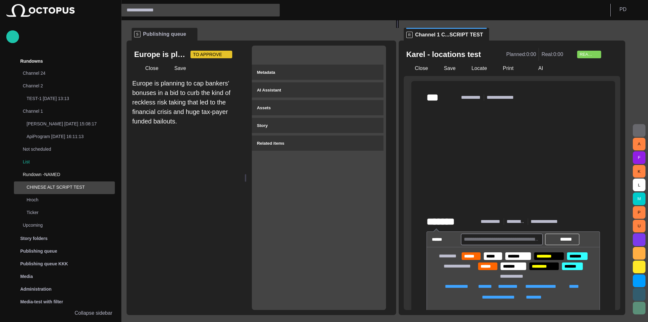
drag, startPoint x: 231, startPoint y: 159, endPoint x: 202, endPoint y: 154, distance: 29.5
click at [202, 154] on div "Europe is planning to cap bankers' bonuses in a bid to curb the kind of reckles…" at bounding box center [262, 178] width 270 height 274
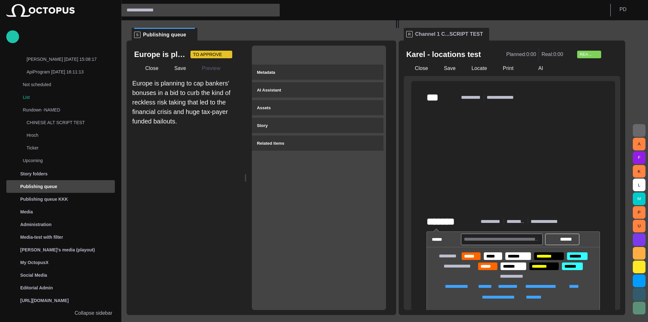
click at [202, 154] on div "Europe is planning to cap bankers' bonuses in a bid to curb the kind of reckles…" at bounding box center [186, 194] width 108 height 231
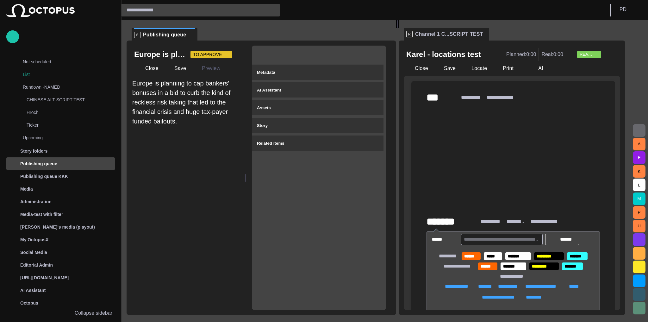
scroll to position [90, 0]
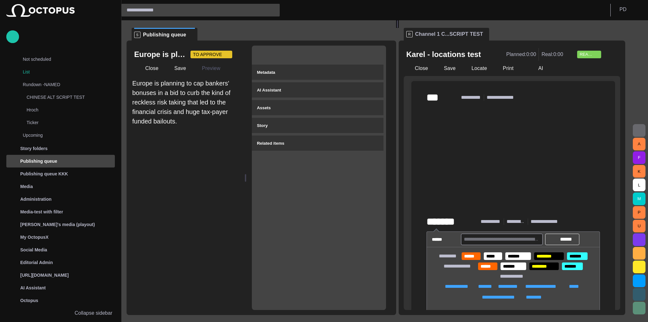
click at [214, 167] on div "Europe is planning to cap bankers' bonuses in a bid to curb the kind of reckles…" at bounding box center [186, 194] width 108 height 231
drag, startPoint x: 247, startPoint y: 174, endPoint x: 210, endPoint y: 171, distance: 37.5
click at [210, 171] on div "Europe is planning to cap bankers' bonuses in a bid to curb the kind of reckles…" at bounding box center [262, 178] width 270 height 274
drag, startPoint x: 249, startPoint y: 175, endPoint x: 221, endPoint y: 173, distance: 28.3
click at [221, 173] on div "Europe is planning to cap bankers' bonuses in a bid to curb the kind of reckles…" at bounding box center [262, 178] width 270 height 274
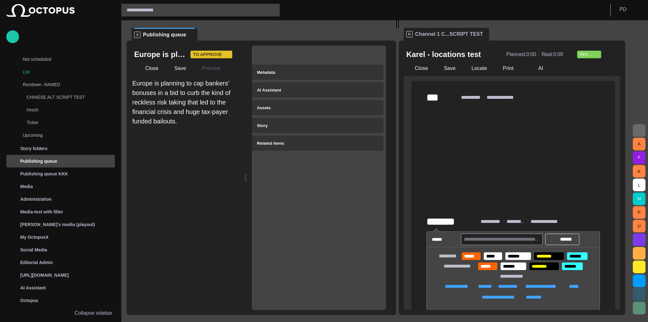
drag, startPoint x: 248, startPoint y: 176, endPoint x: 222, endPoint y: 173, distance: 26.4
click at [222, 173] on div "Europe is planning to cap bankers' bonuses in a bid to curb the kind of reckles…" at bounding box center [262, 178] width 270 height 274
click at [218, 172] on div "Europe is planning to cap bankers' bonuses in a bid to curb the kind of reckles…" at bounding box center [186, 194] width 108 height 231
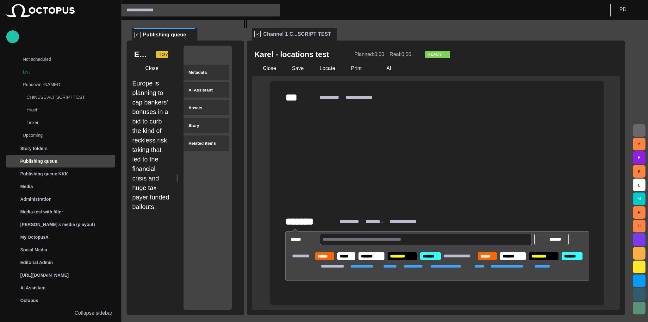
drag, startPoint x: 400, startPoint y: 169, endPoint x: 187, endPoint y: 132, distance: 215.9
click at [192, 160] on div "**********" at bounding box center [379, 167] width 504 height 295
click at [165, 51] on span "TO APPROVE" at bounding box center [173, 54] width 29 height 6
click at [165, 51] on div at bounding box center [324, 161] width 648 height 322
click at [160, 52] on span "TO APPROVE" at bounding box center [173, 54] width 29 height 6
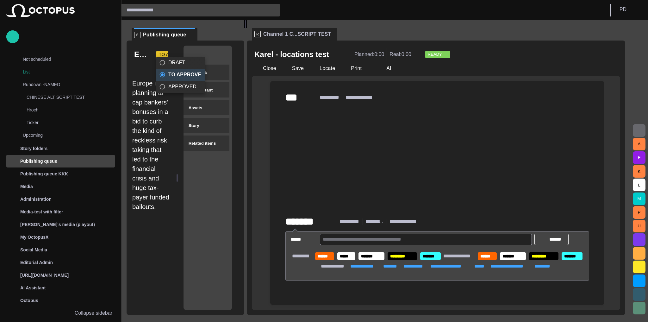
click at [160, 52] on div at bounding box center [324, 161] width 648 height 322
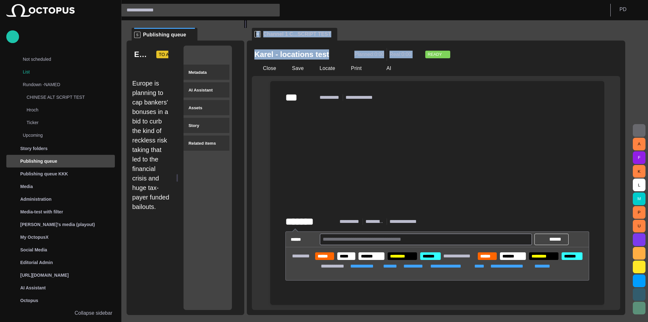
drag, startPoint x: 243, startPoint y: 151, endPoint x: 277, endPoint y: 151, distance: 34.2
click at [277, 151] on div "**********" at bounding box center [379, 167] width 504 height 295
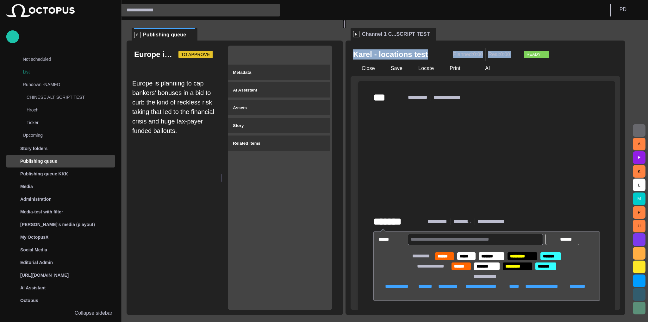
click at [346, 28] on div at bounding box center [344, 24] width 3 height 8
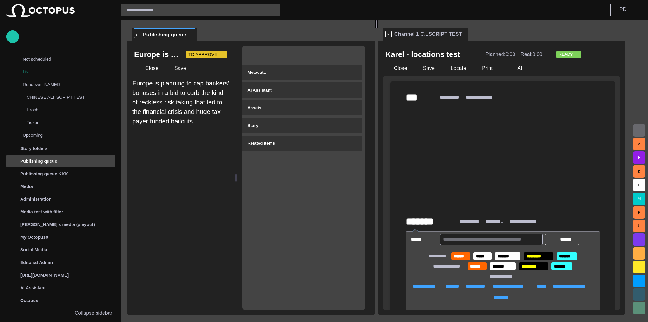
drag, startPoint x: 345, startPoint y: 167, endPoint x: 379, endPoint y: 167, distance: 34.5
click at [378, 28] on div at bounding box center [376, 24] width 3 height 8
click at [211, 56] on span "TO APPROVE" at bounding box center [202, 54] width 29 height 6
click at [211, 55] on div at bounding box center [324, 161] width 648 height 322
click at [211, 55] on span "TO APPROVE" at bounding box center [202, 54] width 29 height 6
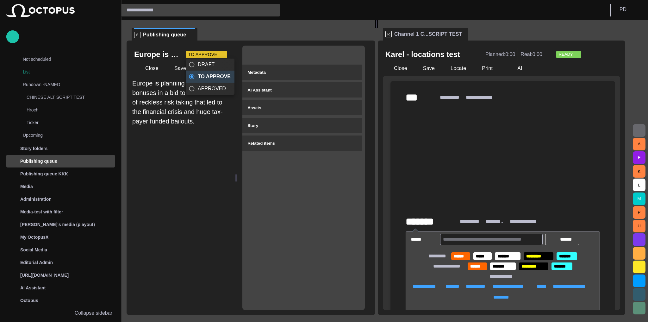
click at [210, 56] on div at bounding box center [324, 161] width 648 height 322
click at [574, 53] on span "button" at bounding box center [576, 54] width 5 height 5
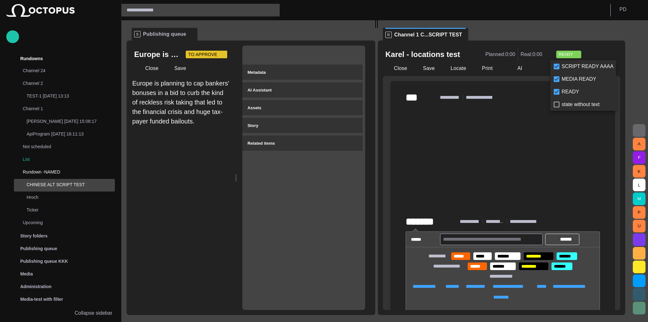
scroll to position [0, 0]
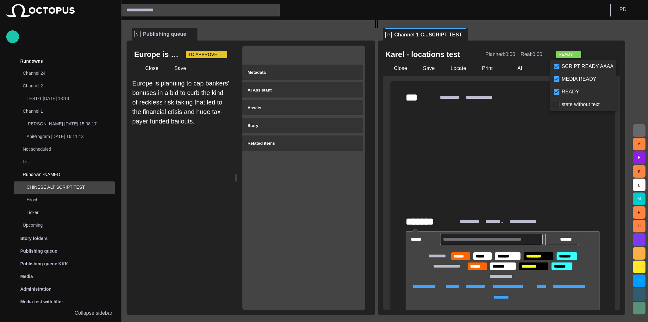
click at [569, 53] on div at bounding box center [324, 161] width 648 height 322
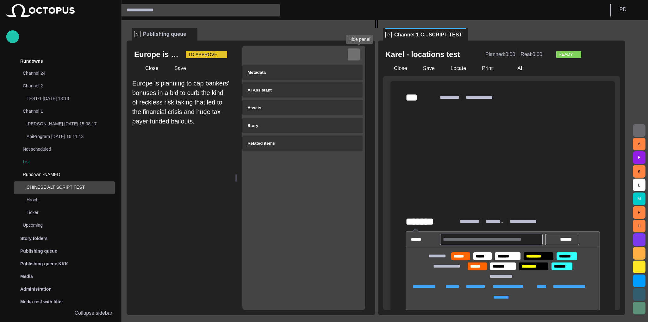
click at [357, 57] on span "button" at bounding box center [354, 54] width 6 height 6
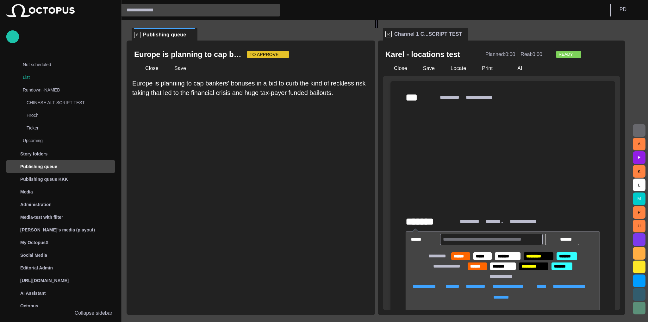
scroll to position [90, 0]
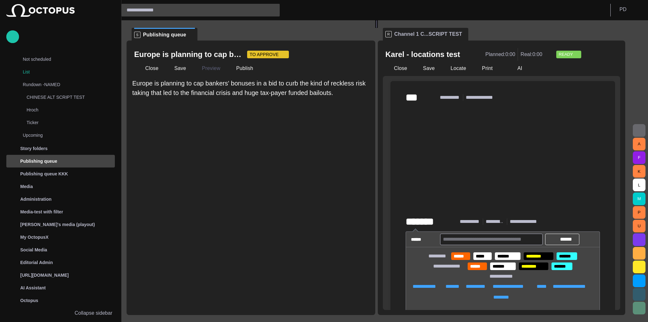
drag, startPoint x: 306, startPoint y: 109, endPoint x: 329, endPoint y: 249, distance: 142.1
click at [329, 249] on div "Europe is planning to cap bankers' bonuses in a bid to curb the kind of reckles…" at bounding box center [251, 194] width 239 height 231
click at [265, 57] on span "TO APPROVE" at bounding box center [264, 54] width 29 height 6
click at [310, 60] on div at bounding box center [324, 161] width 648 height 322
click at [266, 53] on span "TO APPROVE" at bounding box center [264, 54] width 29 height 6
